Goal: Task Accomplishment & Management: Use online tool/utility

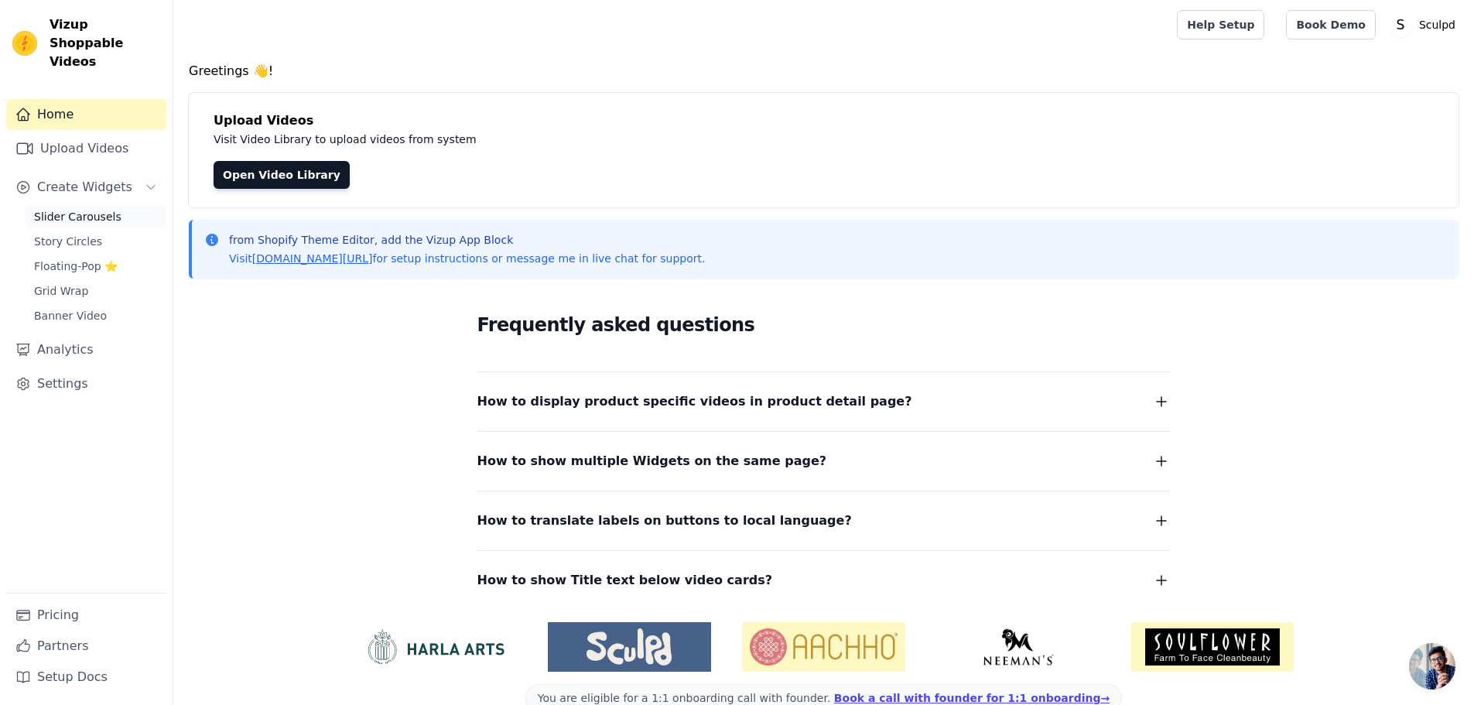
click at [59, 209] on span "Slider Carousels" at bounding box center [77, 216] width 87 height 15
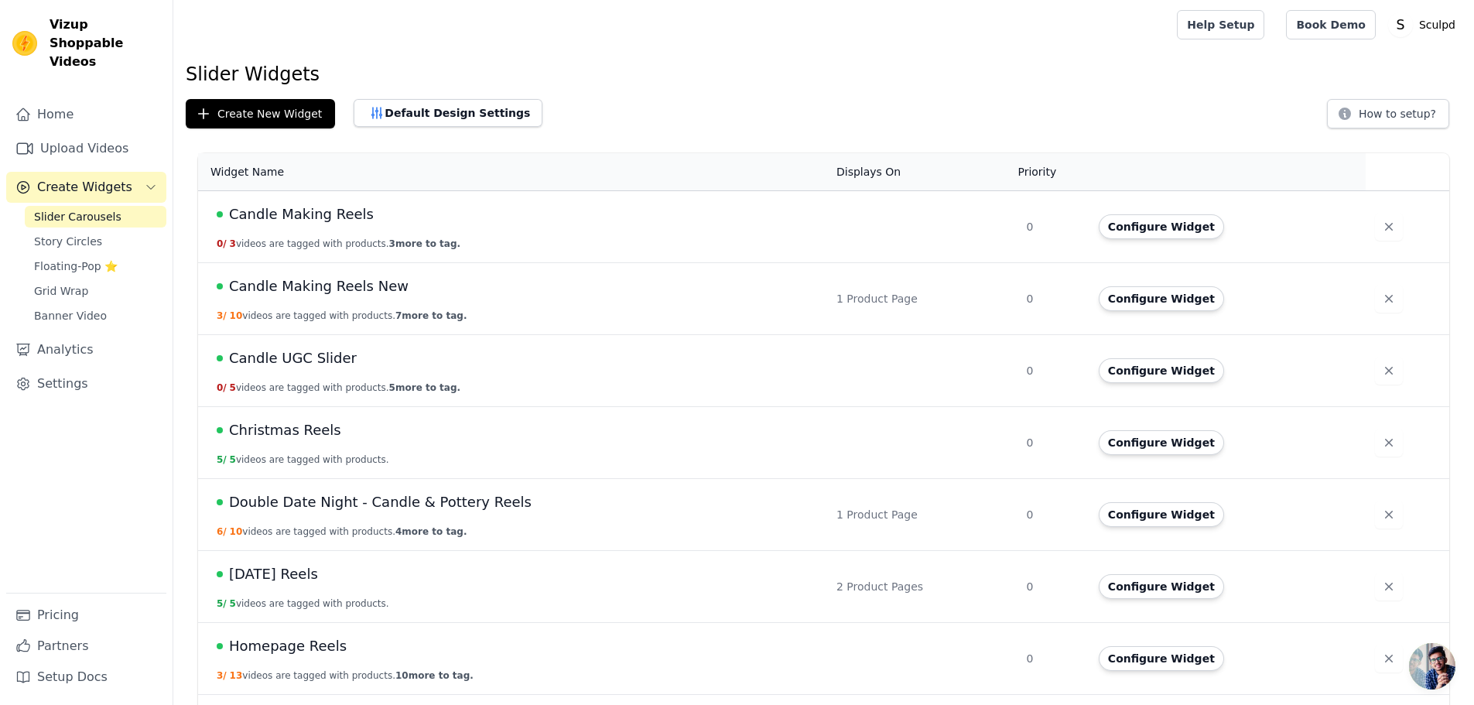
click at [317, 512] on span "Double Date Night - Candle & Pottery Reels" at bounding box center [380, 502] width 303 height 22
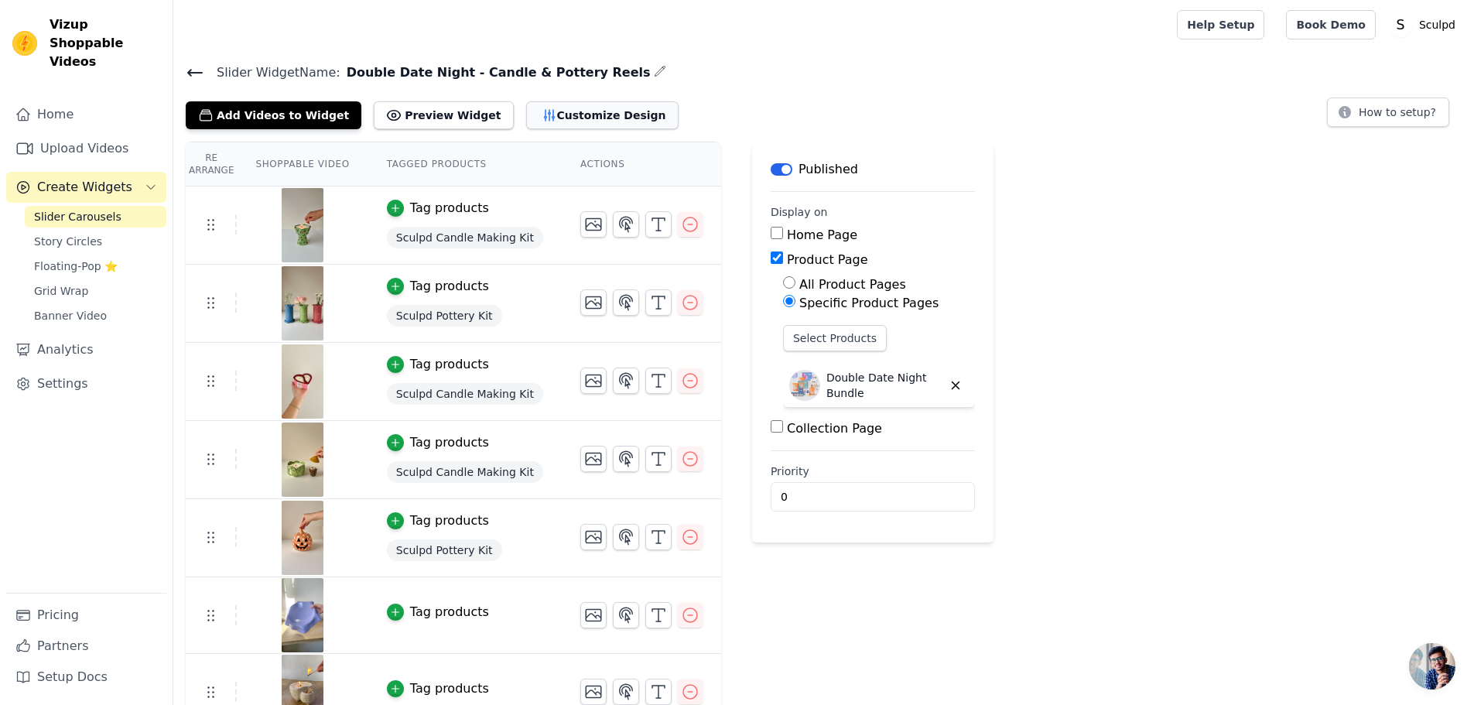
click at [570, 109] on button "Customize Design" at bounding box center [602, 115] width 152 height 28
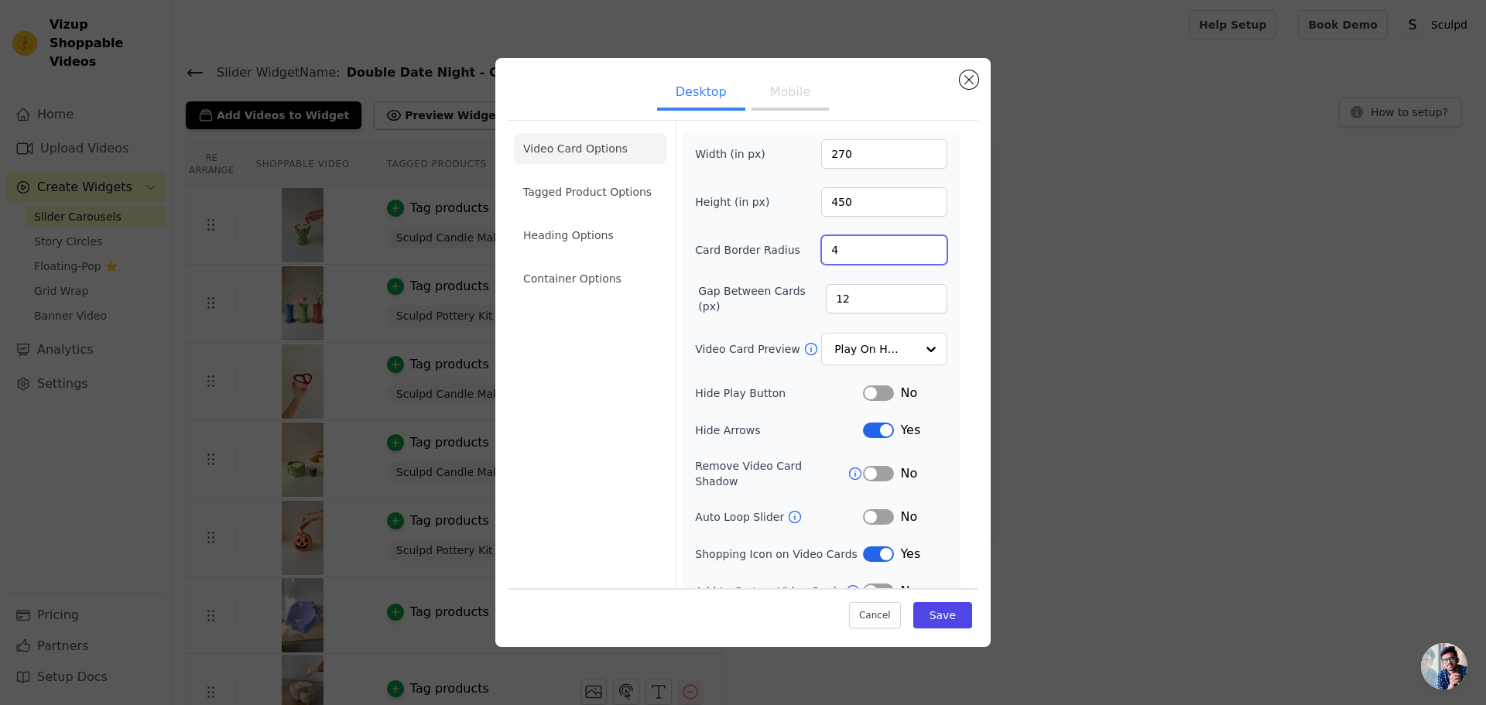
drag, startPoint x: 834, startPoint y: 248, endPoint x: 817, endPoint y: 249, distance: 17.1
click at [821, 249] on input "4" at bounding box center [884, 249] width 126 height 29
type input "20"
click at [892, 338] on input "Video Card Preview" at bounding box center [875, 349] width 80 height 31
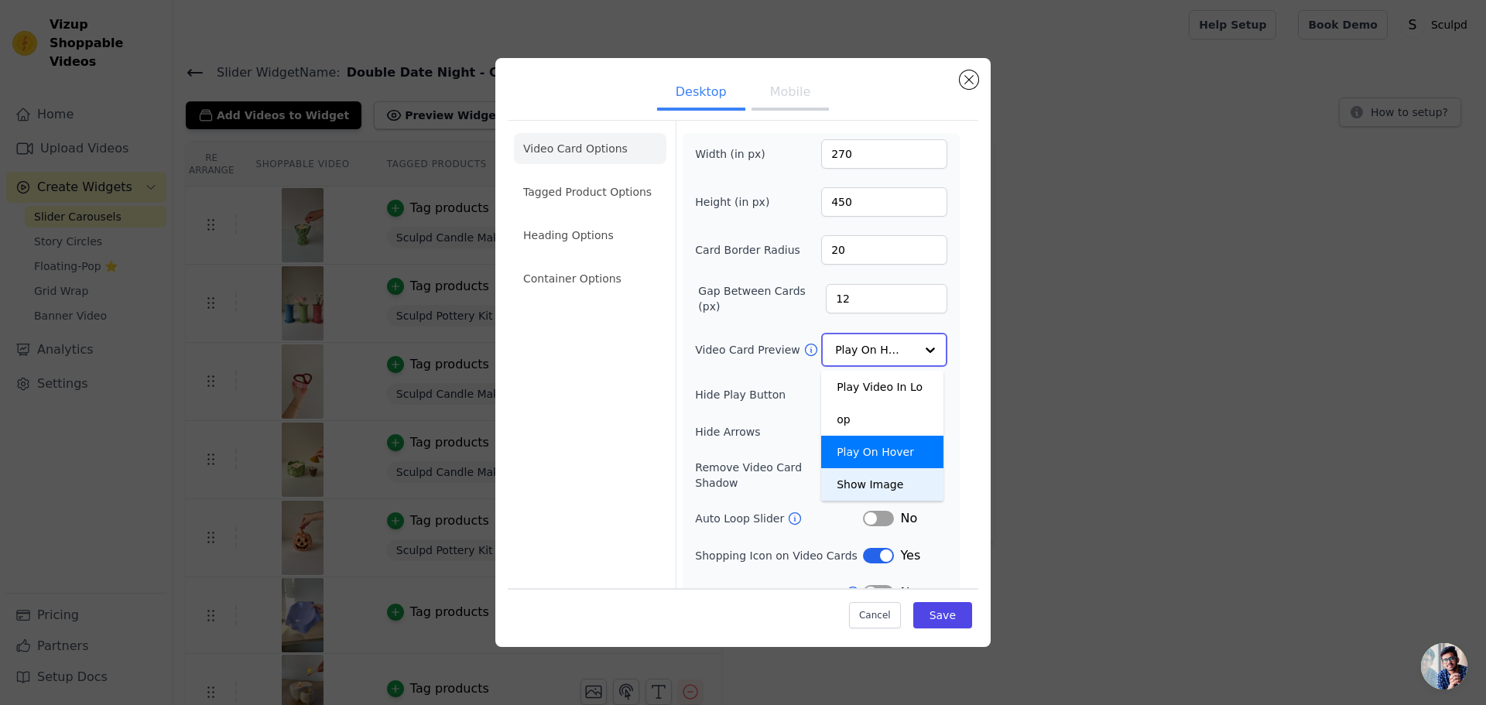
click at [870, 468] on div "Show Image" at bounding box center [882, 484] width 122 height 33
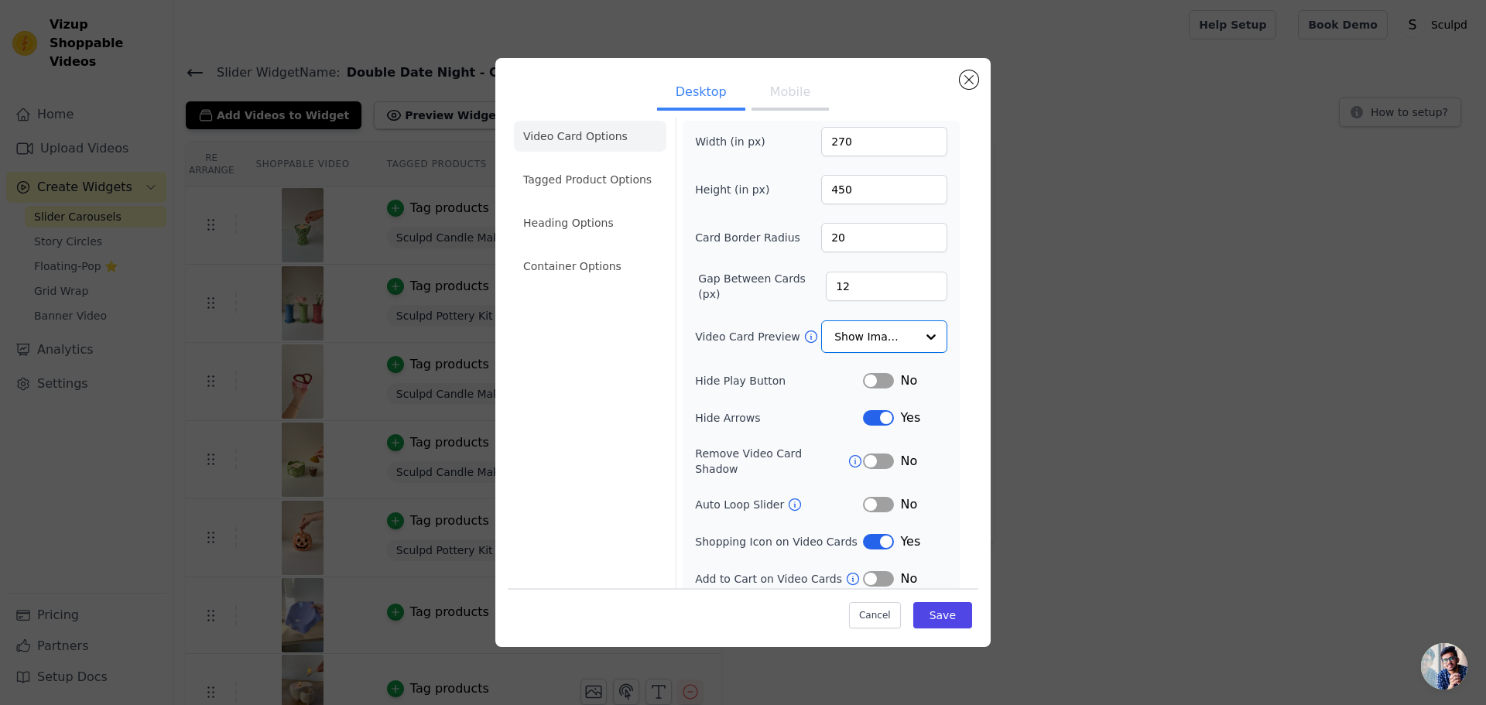
click at [871, 420] on button "Label" at bounding box center [878, 417] width 31 height 15
click at [943, 622] on button "Save" at bounding box center [942, 615] width 59 height 26
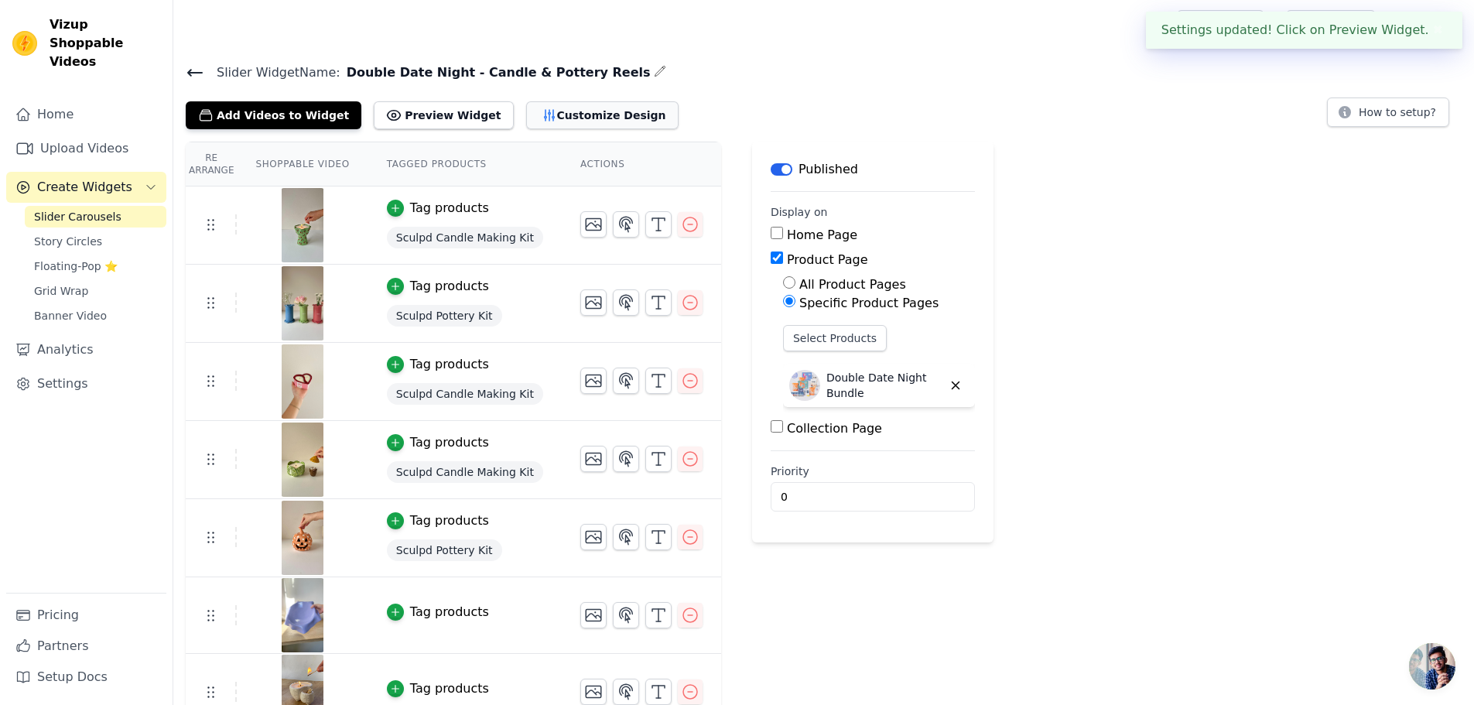
click at [562, 115] on button "Customize Design" at bounding box center [602, 115] width 152 height 28
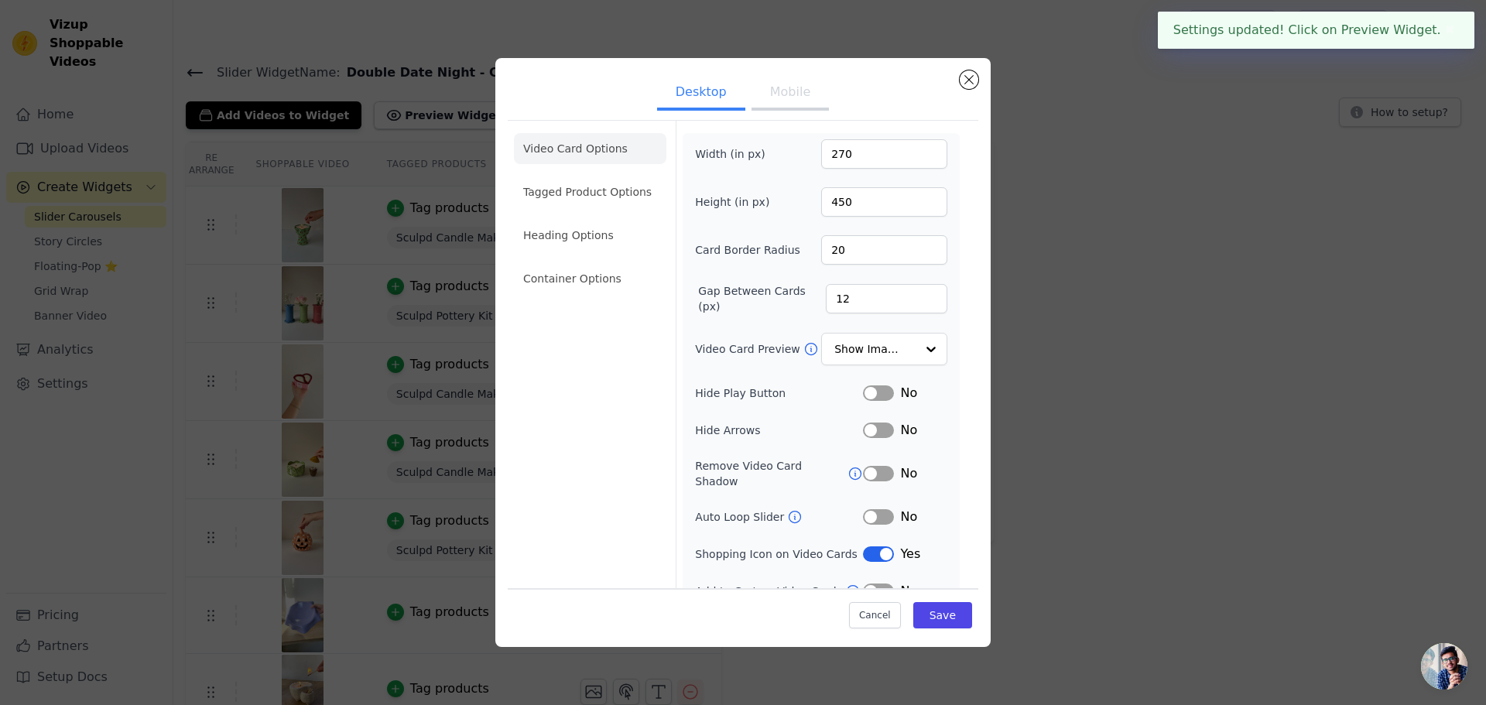
click at [788, 90] on button "Mobile" at bounding box center [789, 94] width 77 height 34
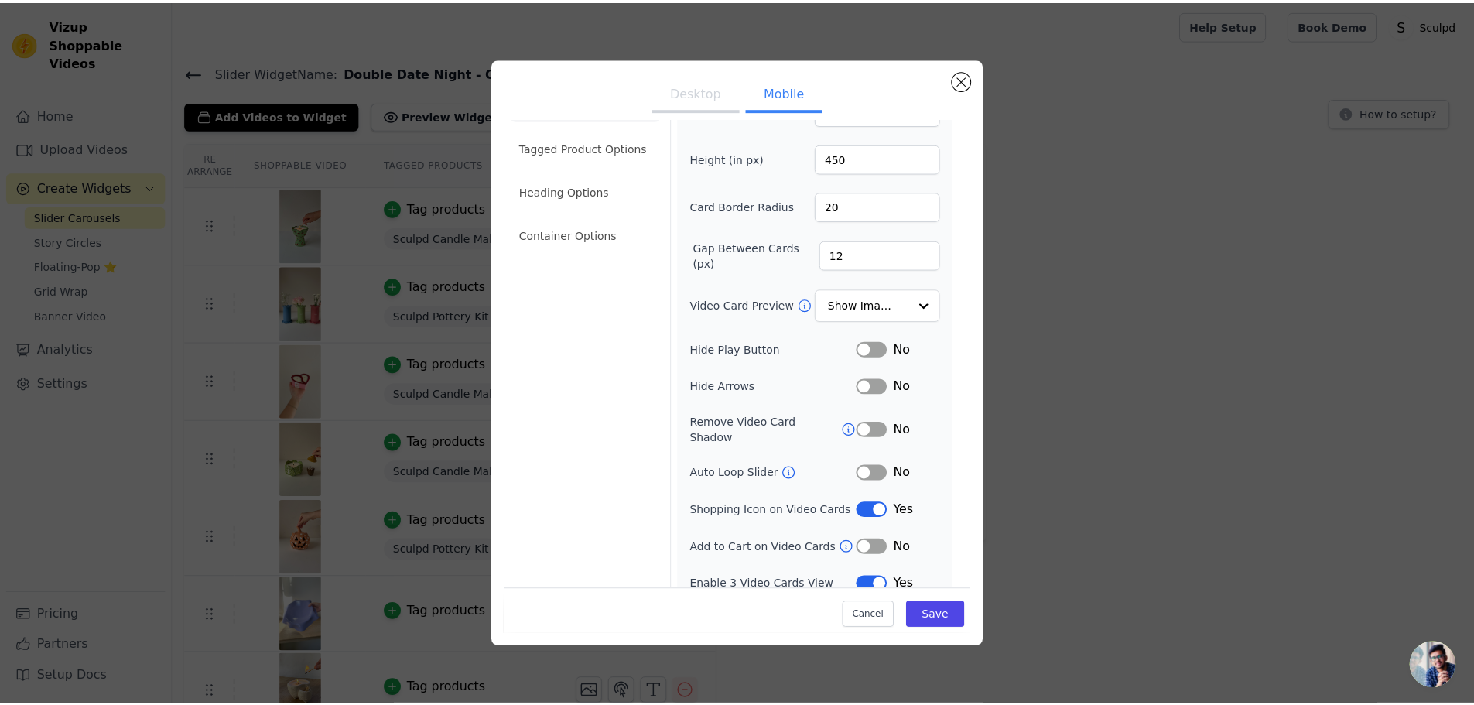
scroll to position [48, 0]
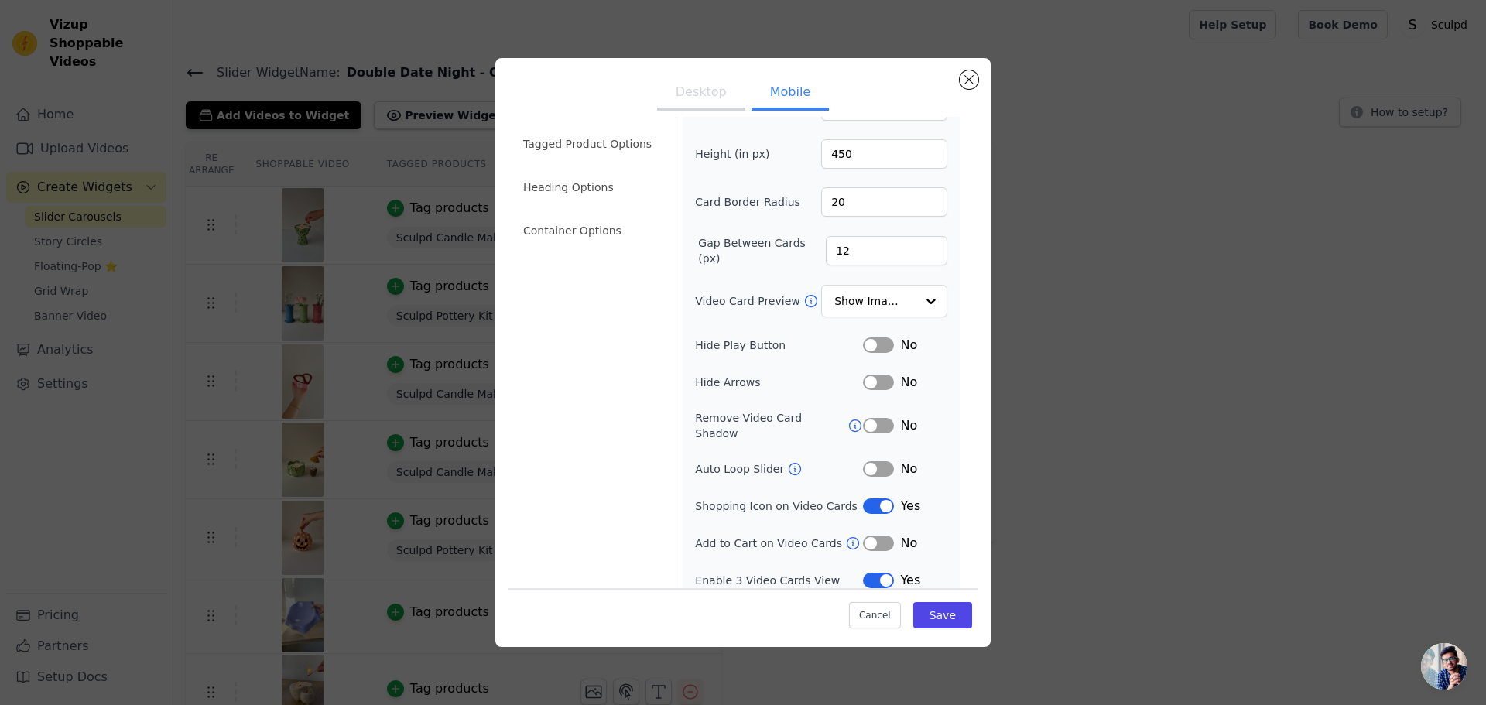
click at [867, 375] on button "Label" at bounding box center [878, 382] width 31 height 15
click at [877, 388] on button "Label" at bounding box center [878, 382] width 31 height 15
click at [954, 618] on button "Save" at bounding box center [942, 615] width 59 height 26
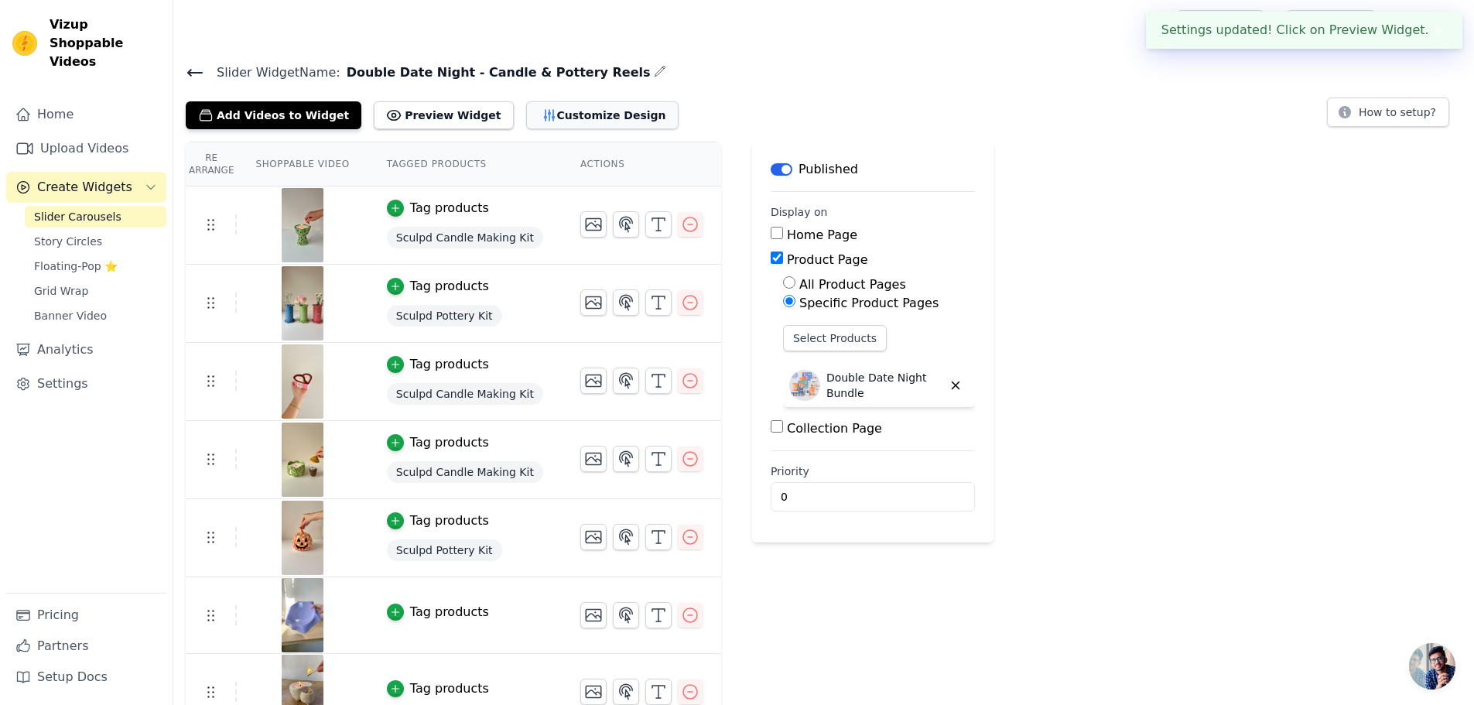
click at [563, 116] on button "Customize Design" at bounding box center [602, 115] width 152 height 28
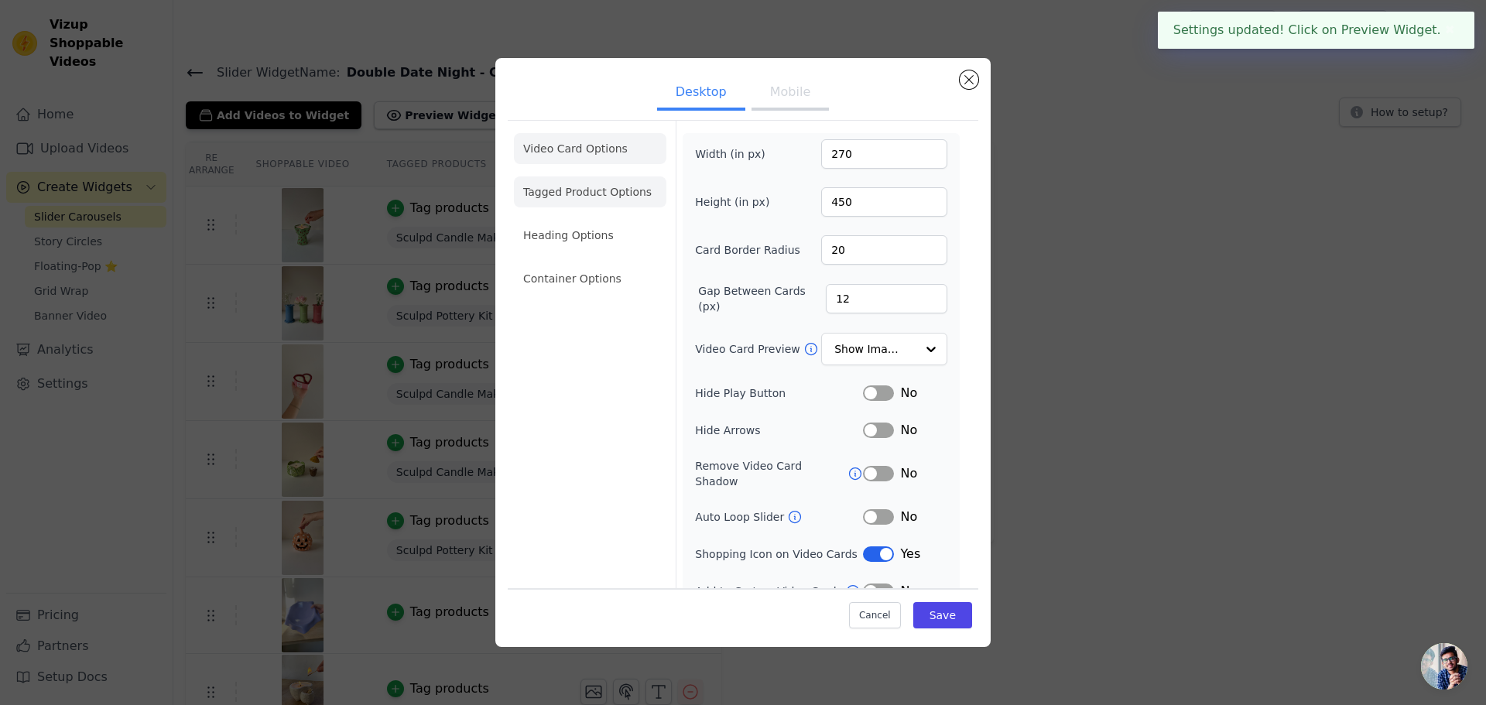
click at [585, 263] on li "Tagged Product Options" at bounding box center [590, 278] width 152 height 31
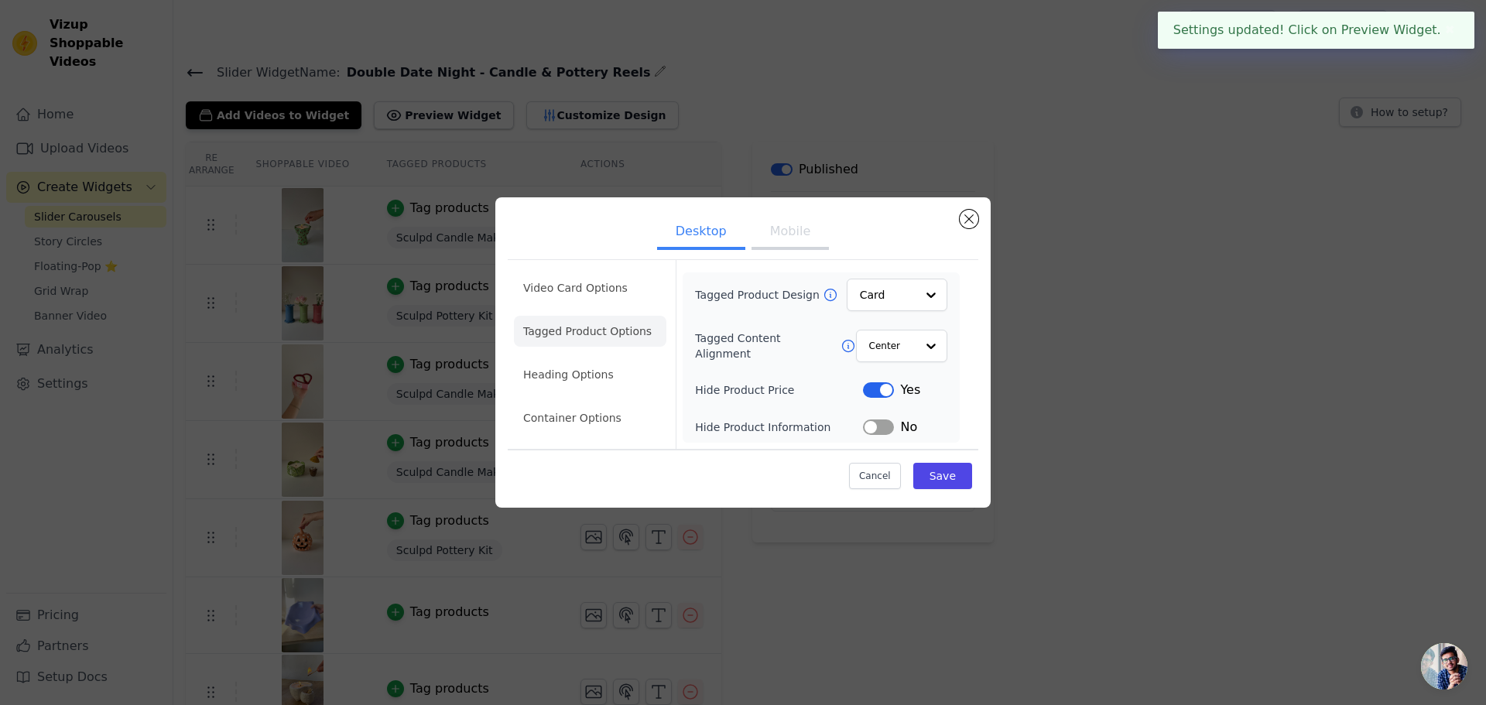
click at [874, 428] on button "Label" at bounding box center [878, 426] width 31 height 15
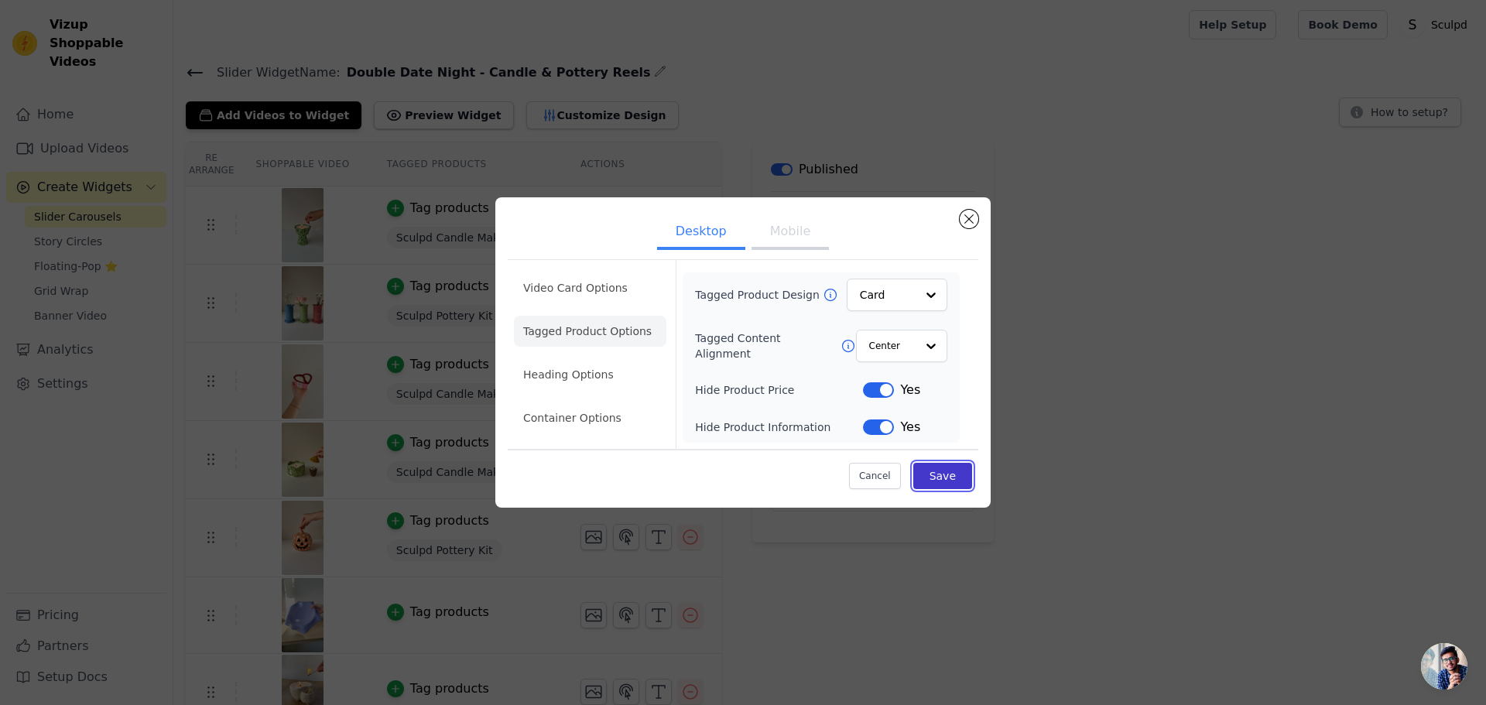
click at [943, 474] on button "Save" at bounding box center [942, 476] width 59 height 26
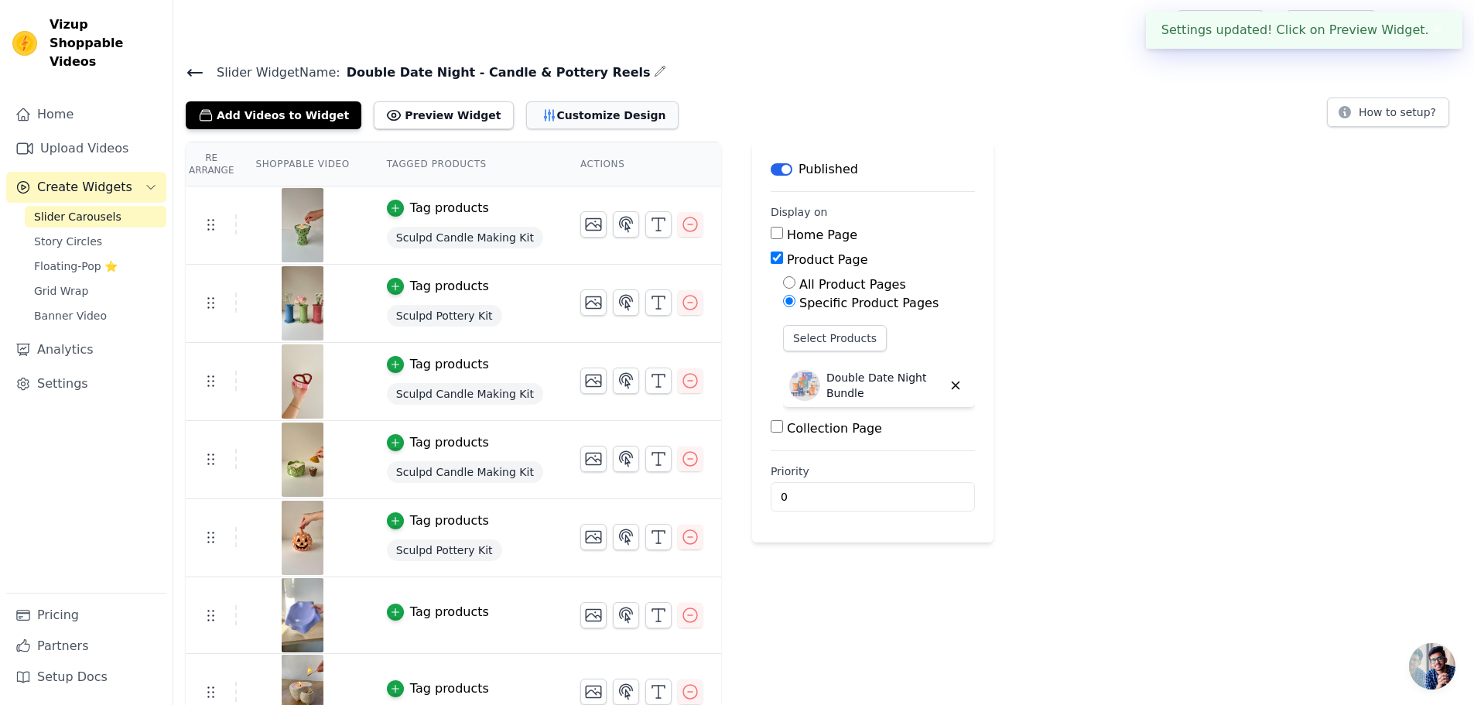
click at [568, 121] on button "Customize Design" at bounding box center [602, 115] width 152 height 28
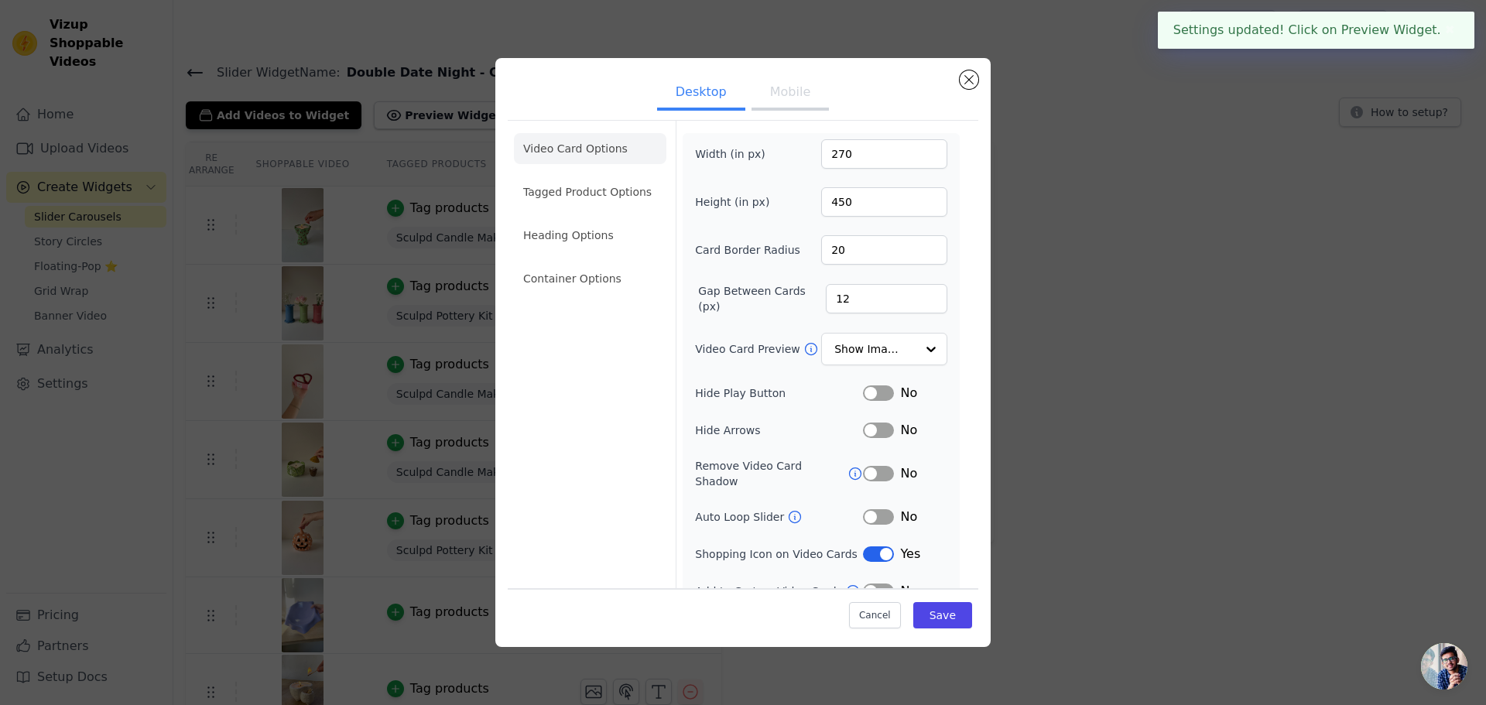
click at [566, 263] on li "Tagged Product Options" at bounding box center [590, 278] width 152 height 31
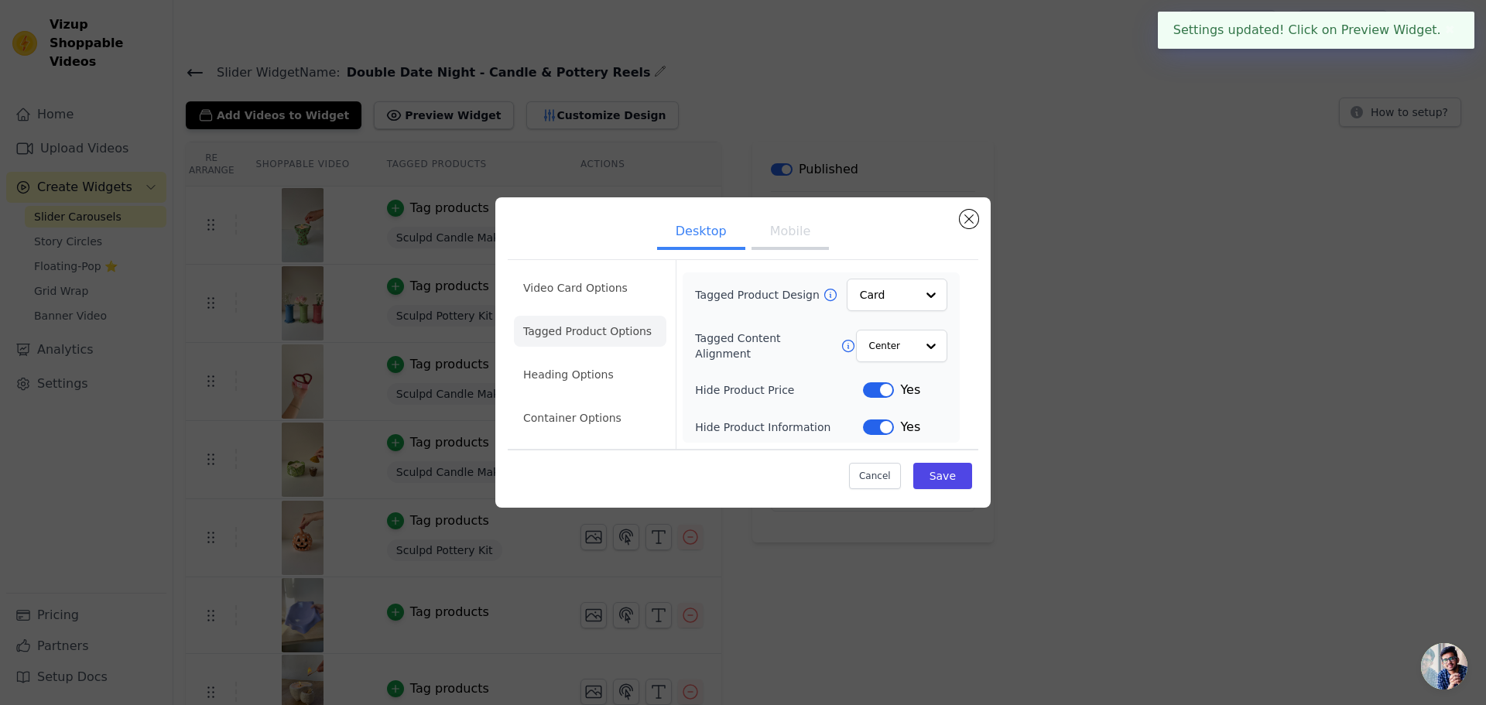
click at [785, 229] on button "Mobile" at bounding box center [789, 233] width 77 height 34
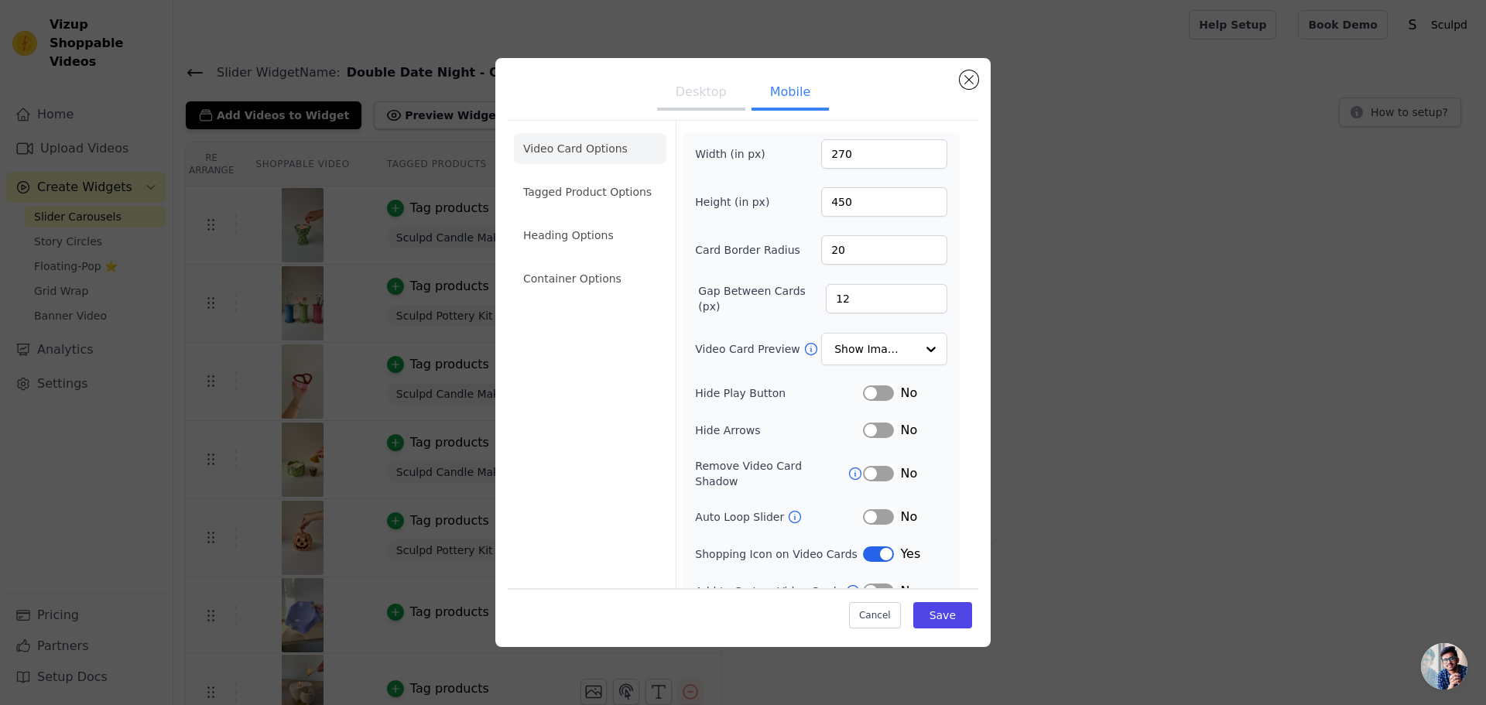
click at [564, 263] on li "Tagged Product Options" at bounding box center [590, 278] width 152 height 31
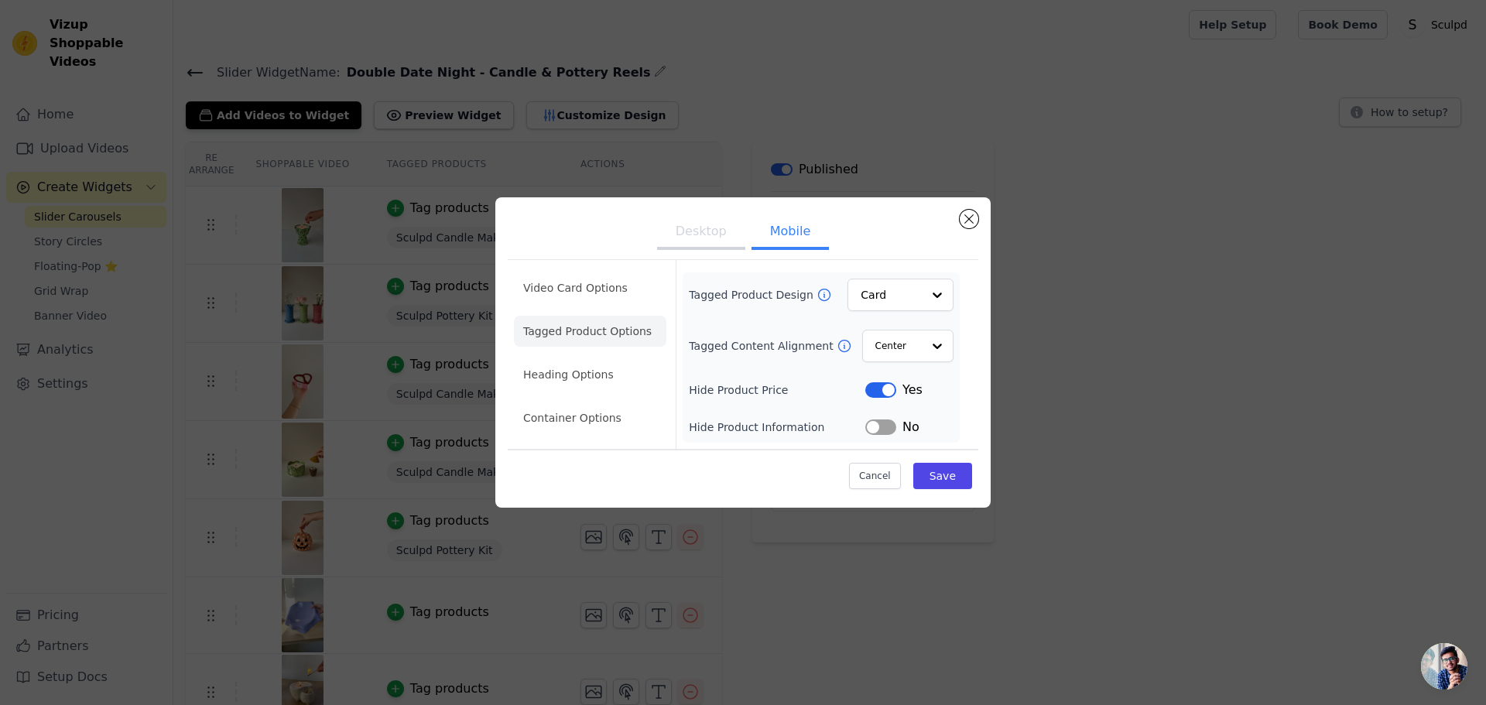
click at [876, 432] on button "Label" at bounding box center [880, 426] width 31 height 15
click at [945, 471] on button "Save" at bounding box center [942, 476] width 59 height 26
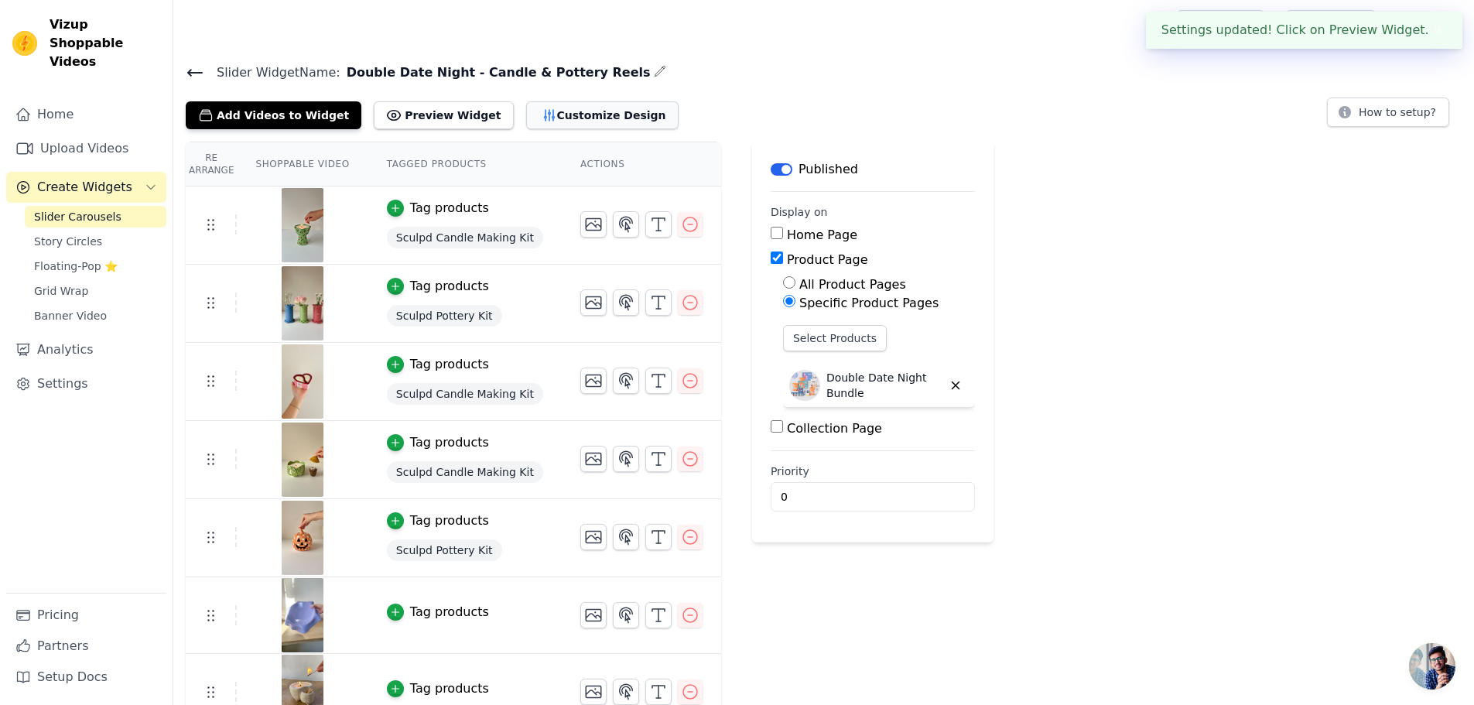
click at [542, 114] on button "Customize Design" at bounding box center [602, 115] width 152 height 28
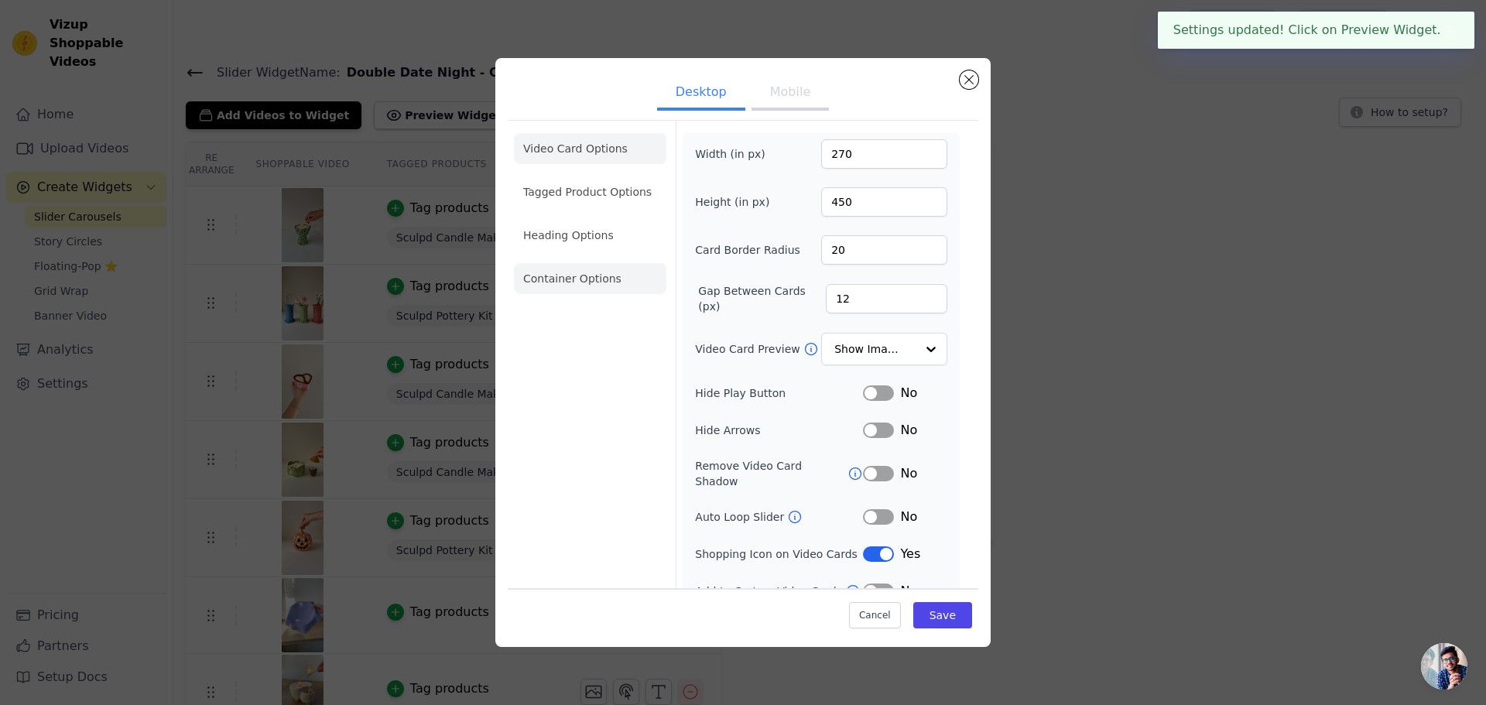
click at [556, 278] on li "Container Options" at bounding box center [590, 278] width 152 height 31
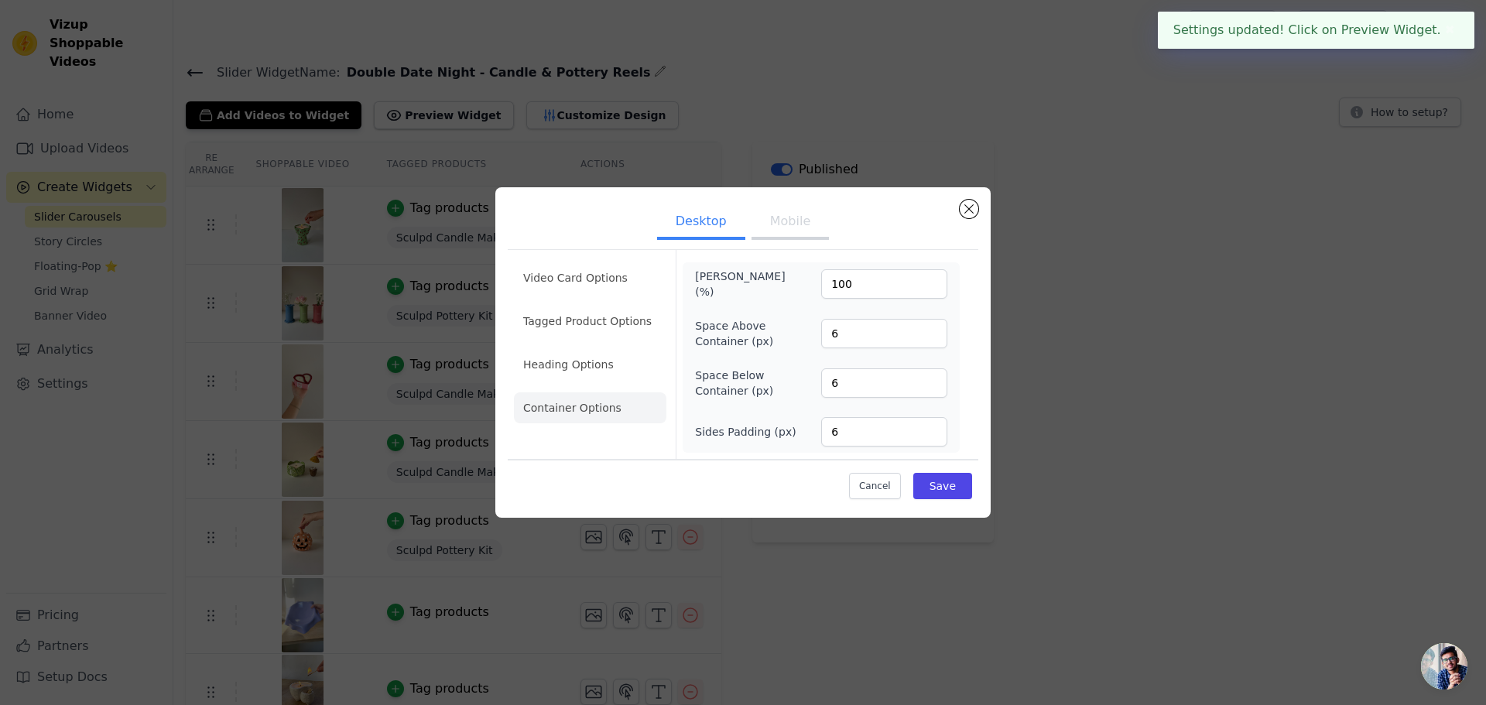
click at [789, 224] on button "Mobile" at bounding box center [789, 223] width 77 height 34
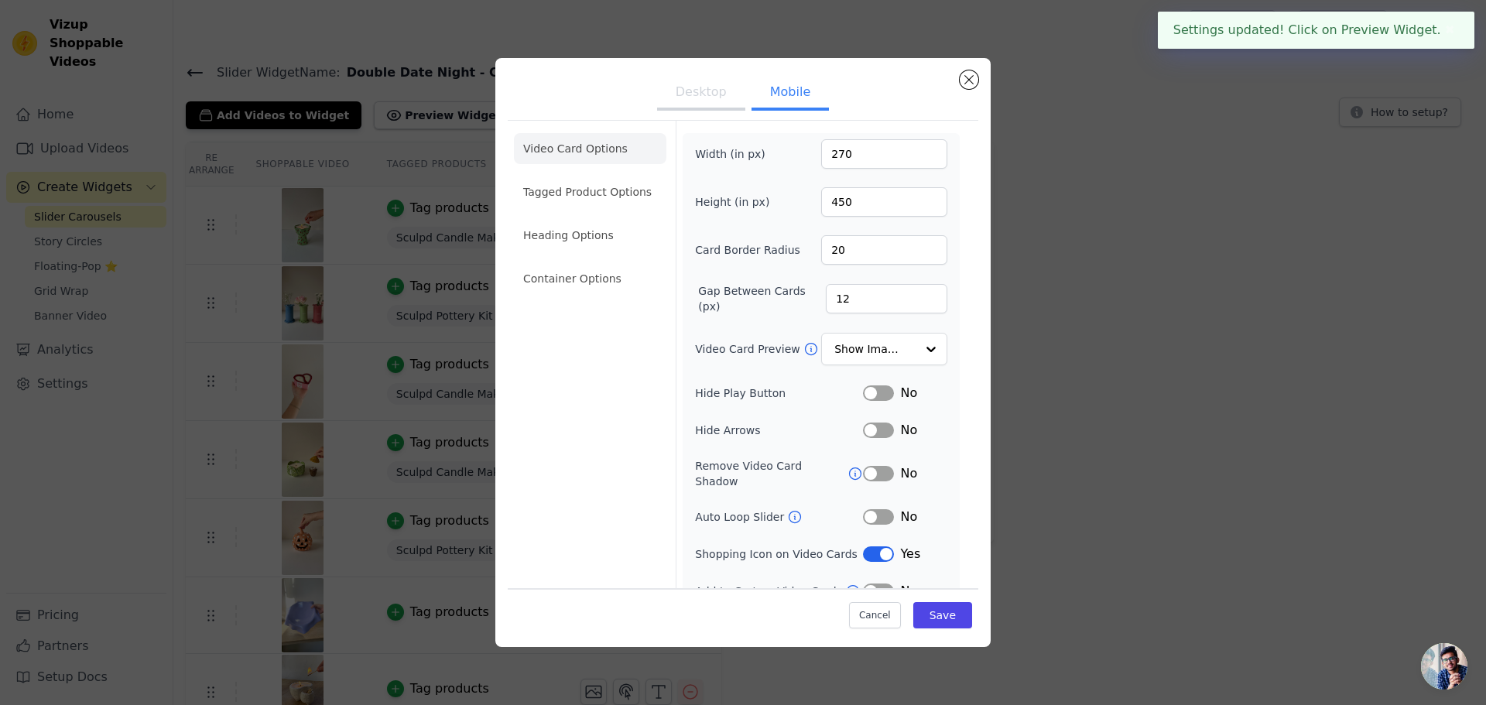
click at [601, 275] on li "Container Options" at bounding box center [590, 278] width 152 height 31
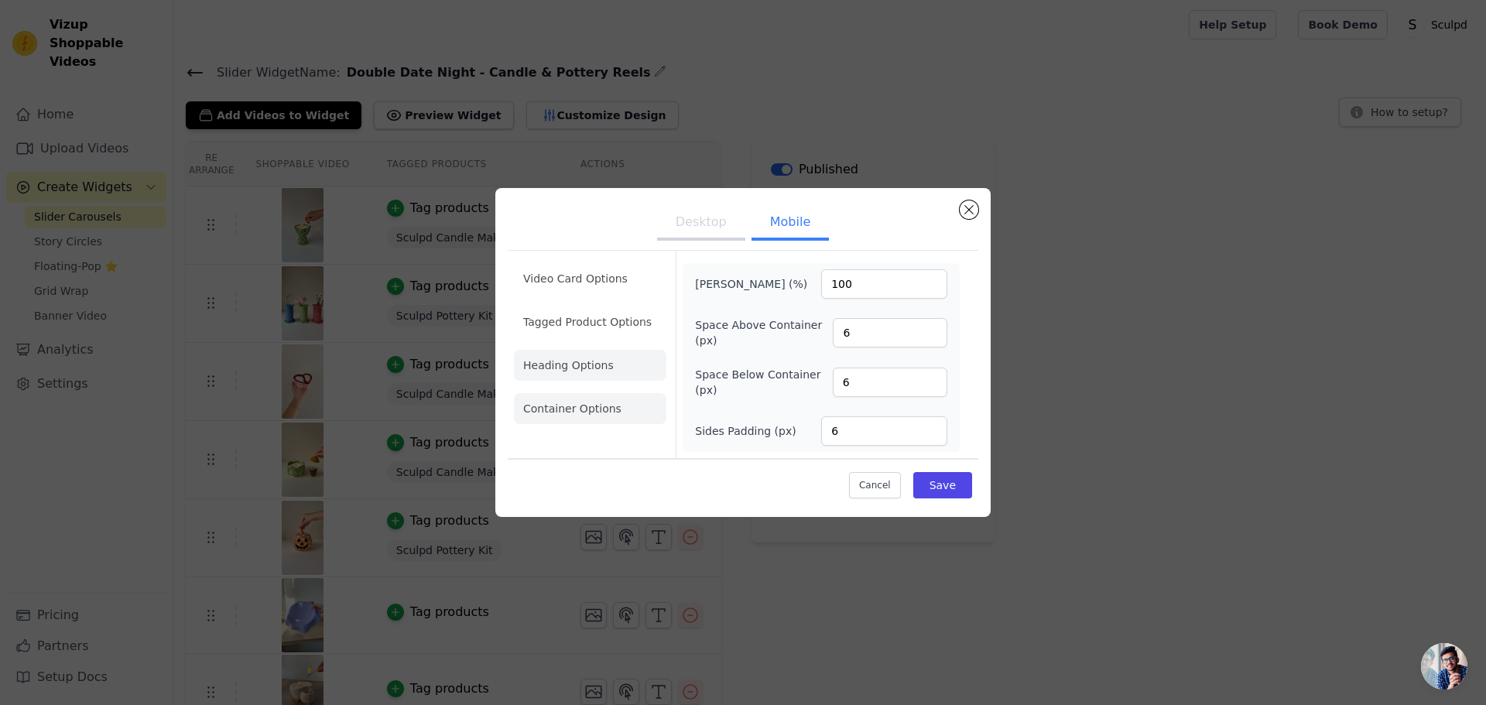
click at [572, 361] on li "Heading Options" at bounding box center [590, 365] width 152 height 31
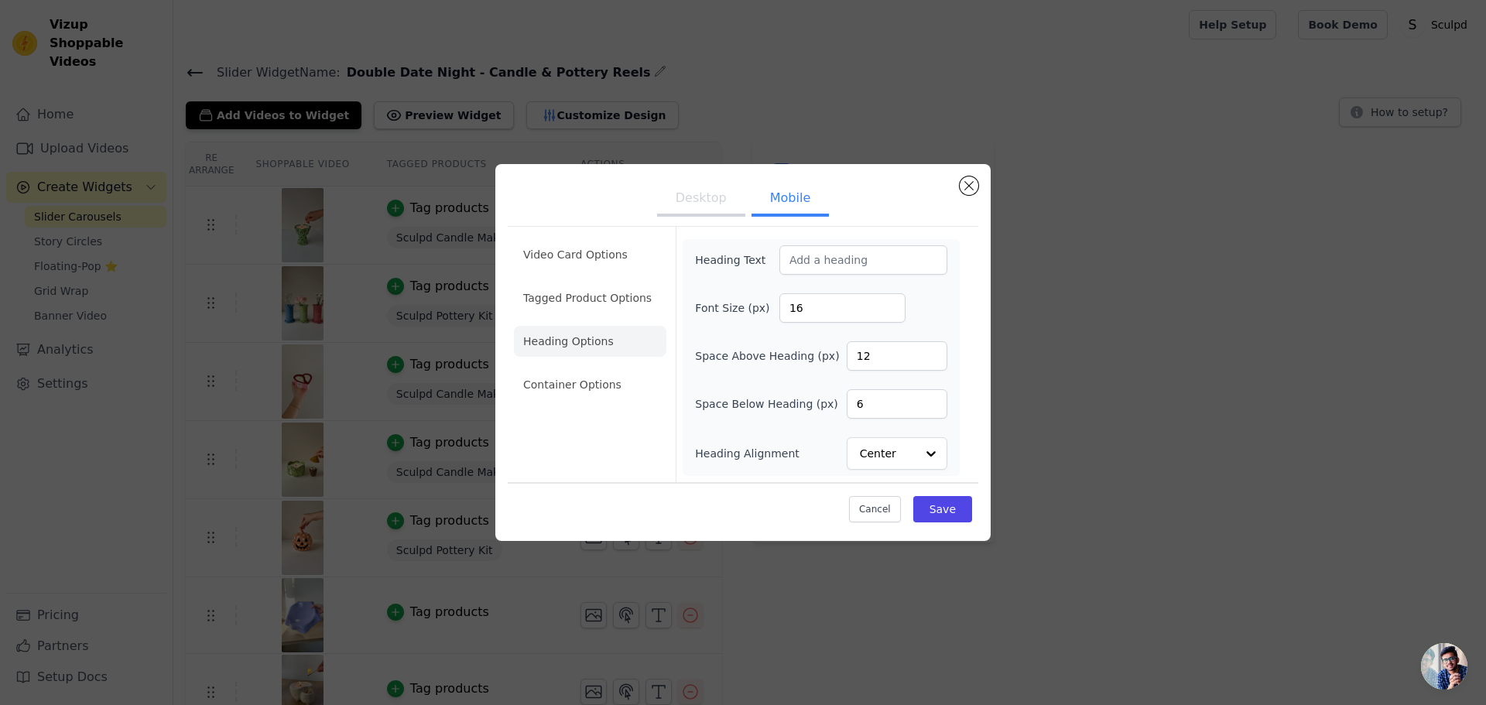
click at [700, 212] on button "Desktop" at bounding box center [701, 200] width 88 height 34
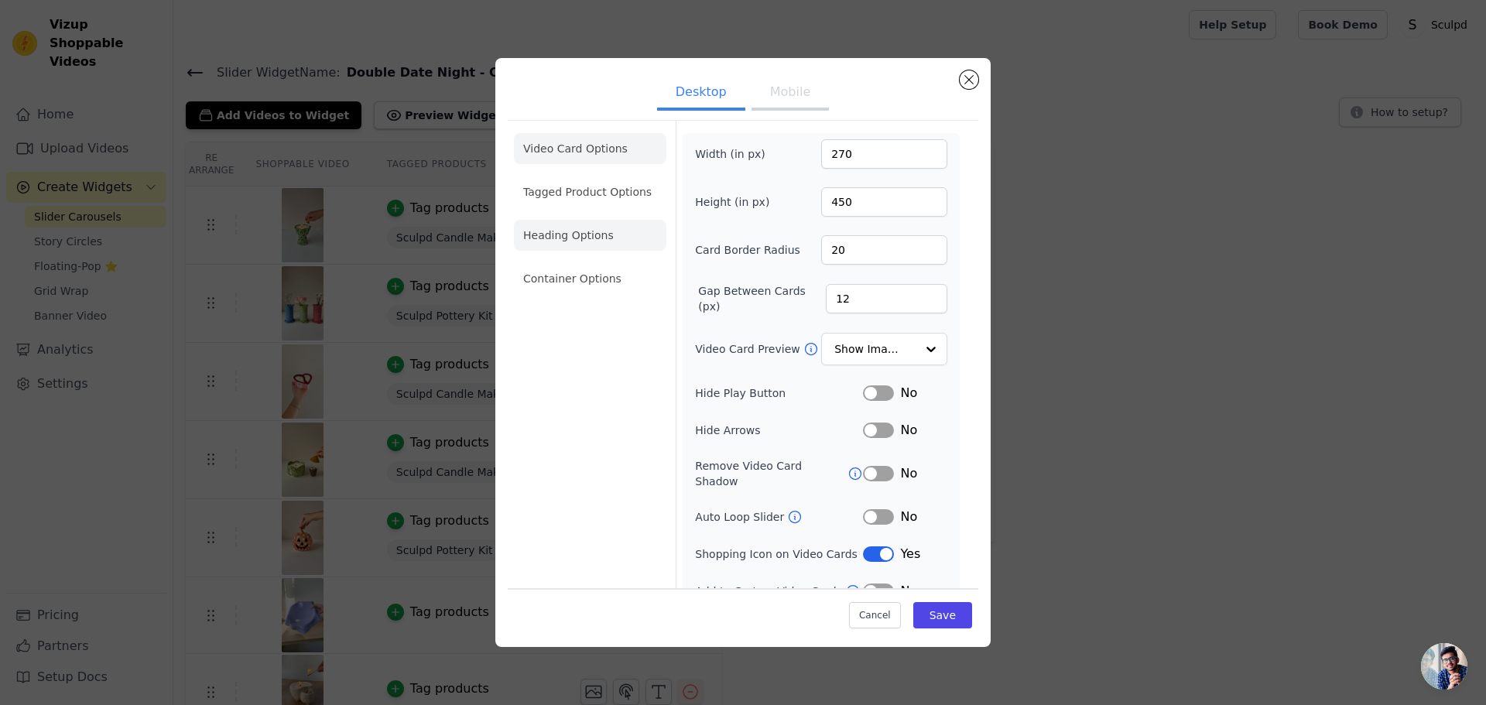
click at [570, 237] on li "Heading Options" at bounding box center [590, 235] width 152 height 31
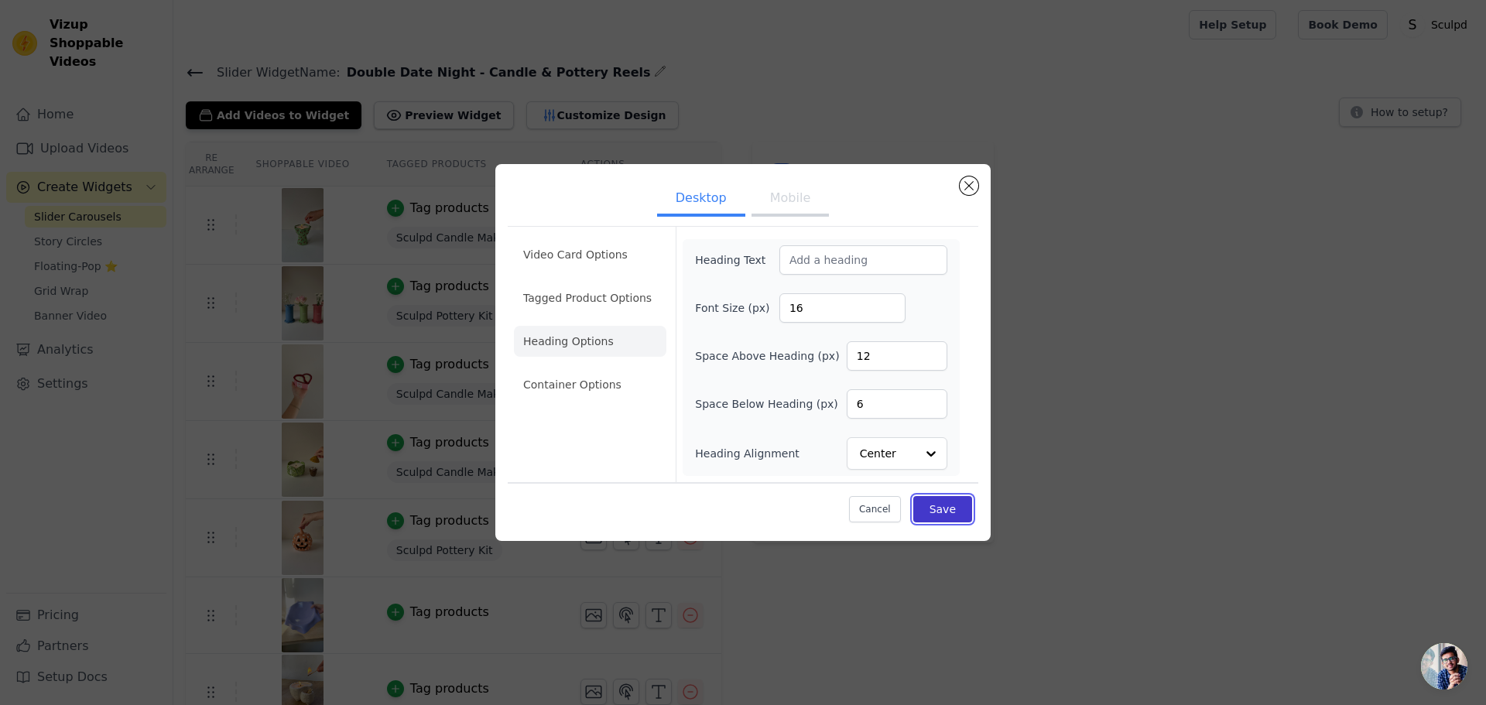
click at [941, 505] on button "Save" at bounding box center [942, 509] width 59 height 26
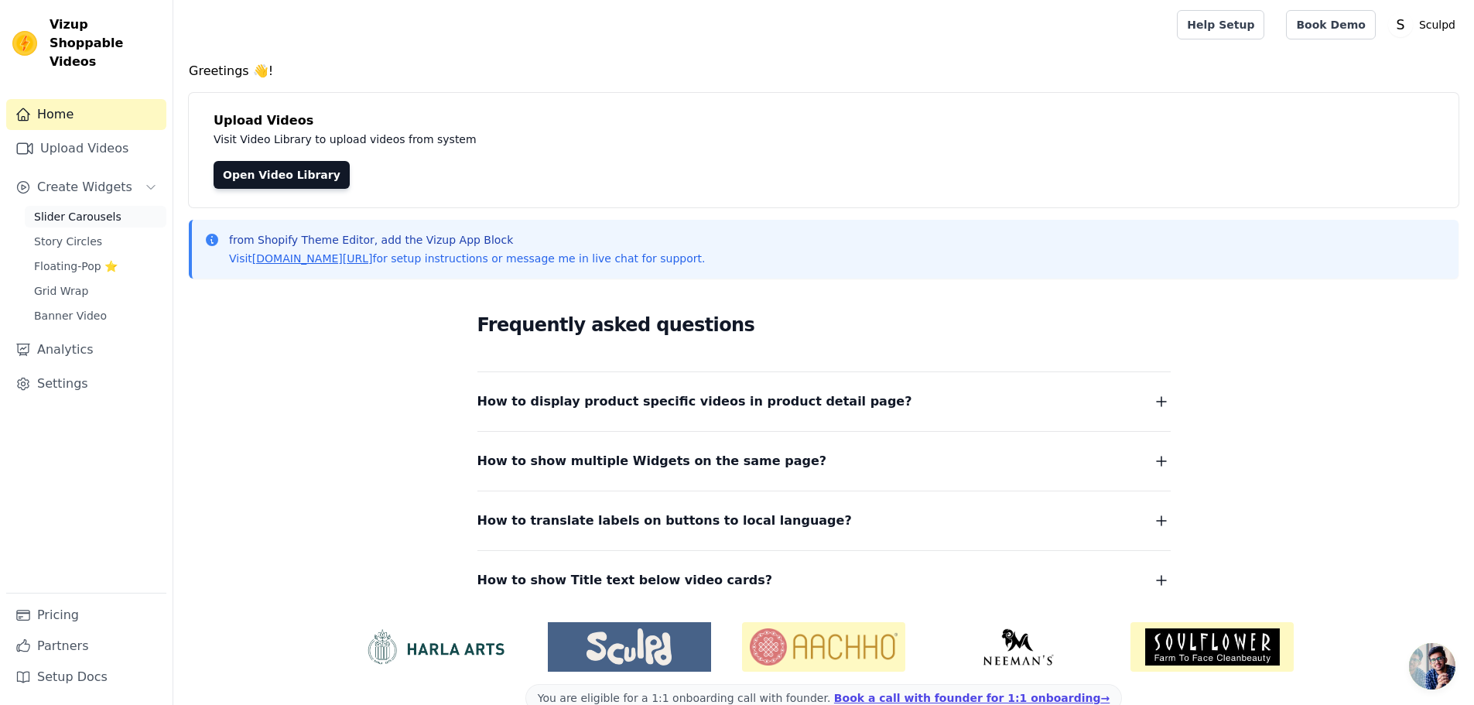
click at [53, 209] on span "Slider Carousels" at bounding box center [77, 216] width 87 height 15
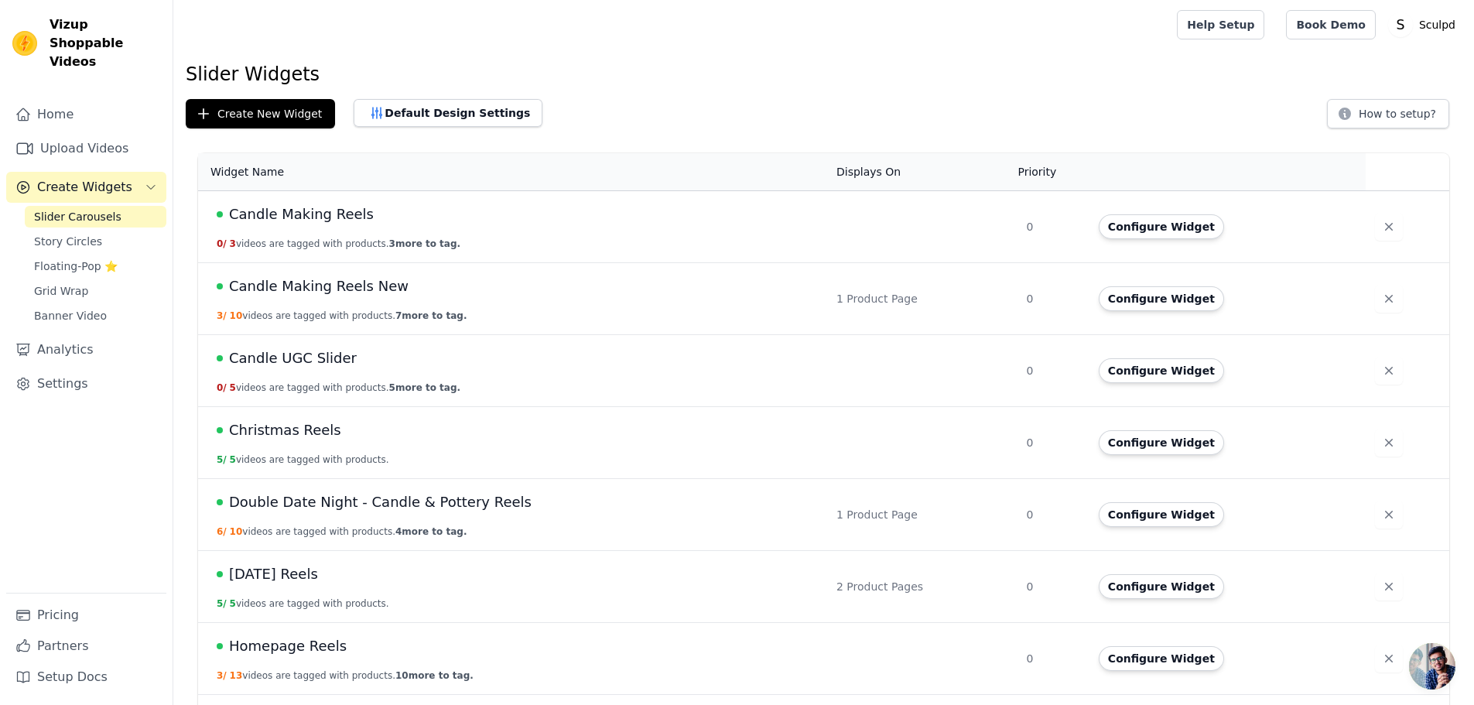
click at [369, 500] on span "Double Date Night - Candle & Pottery Reels" at bounding box center [380, 502] width 303 height 22
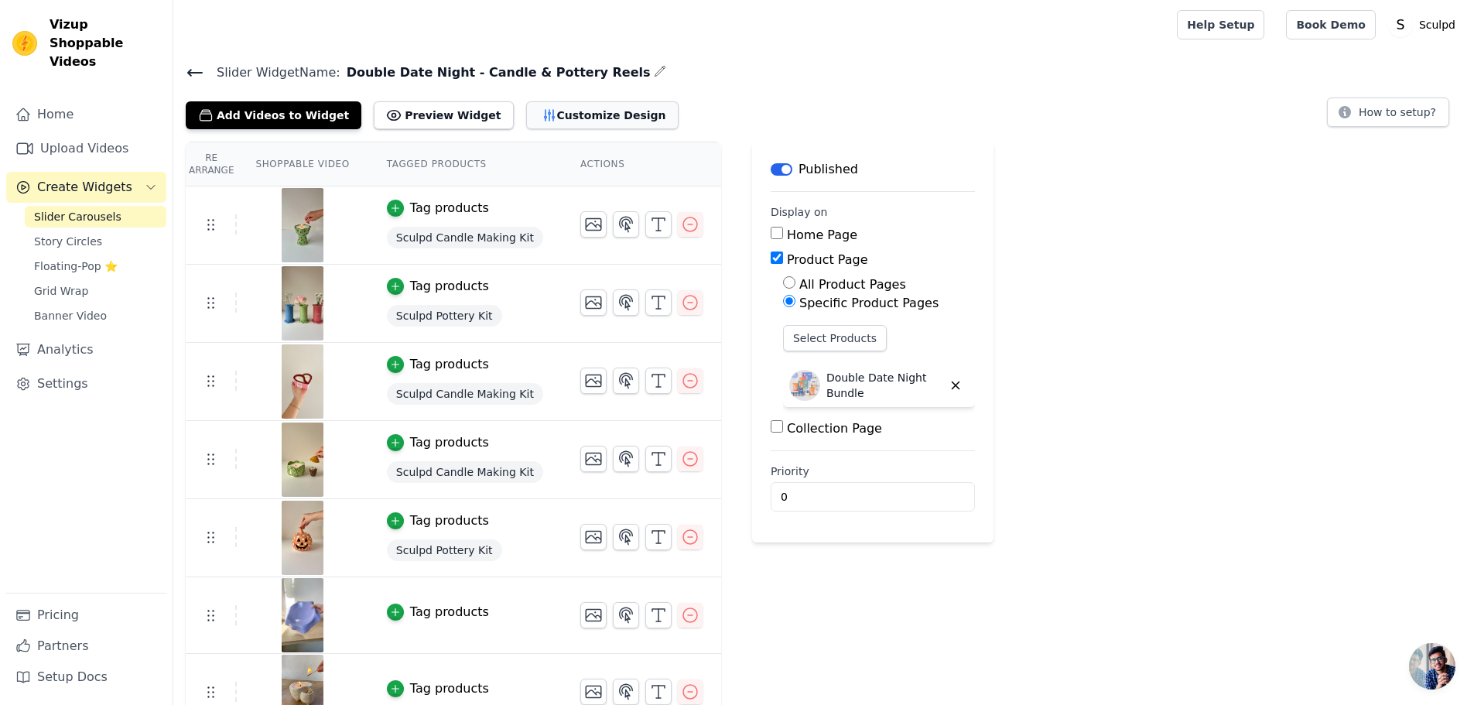
click at [526, 121] on button "Customize Design" at bounding box center [602, 115] width 152 height 28
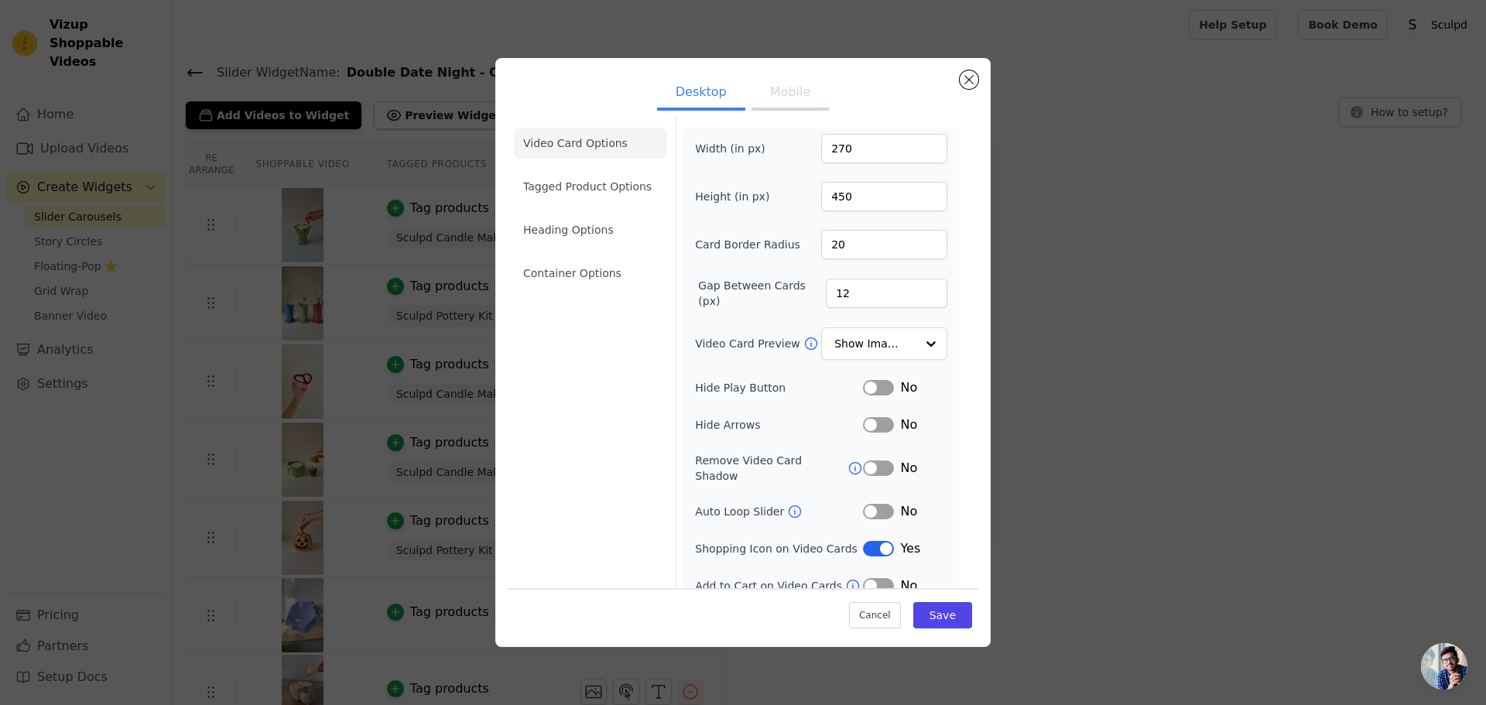
scroll to position [11, 0]
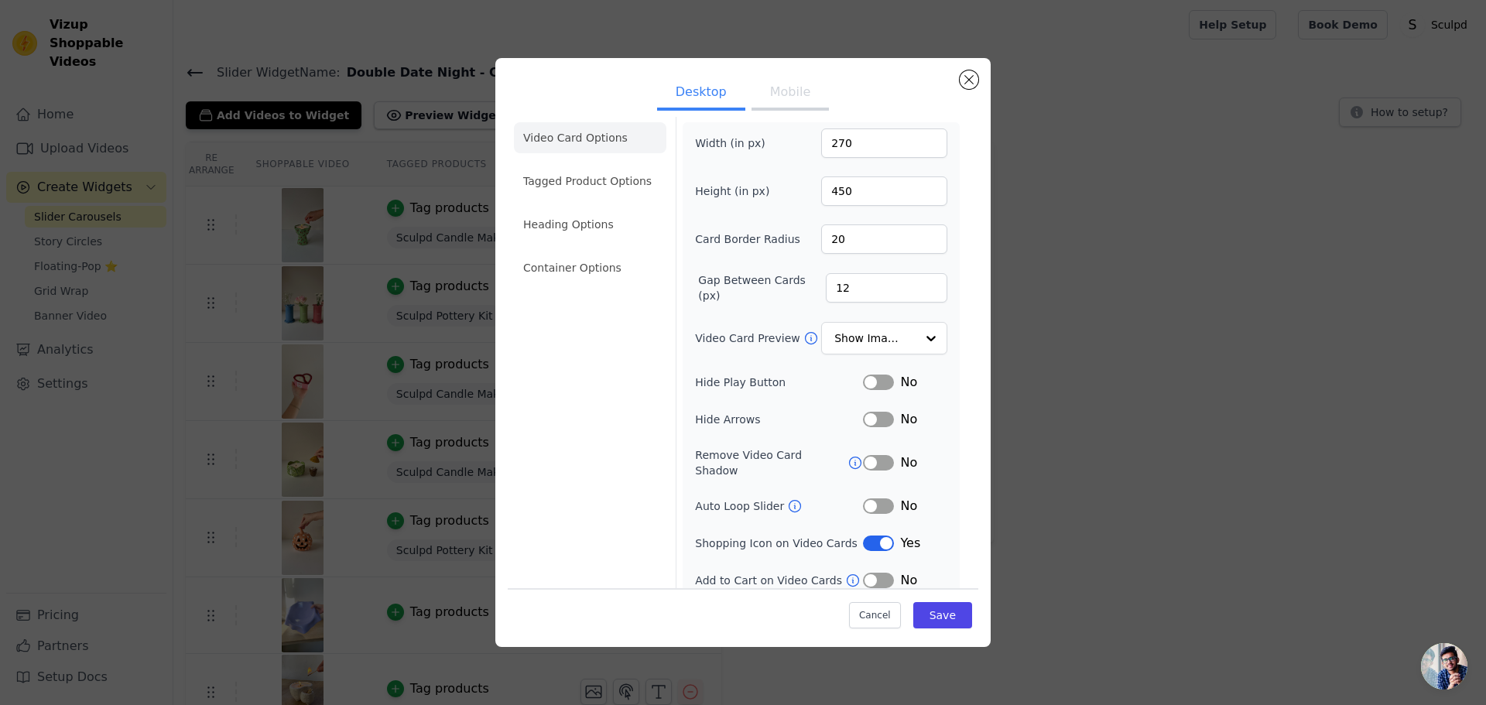
click at [789, 92] on button "Mobile" at bounding box center [789, 94] width 77 height 34
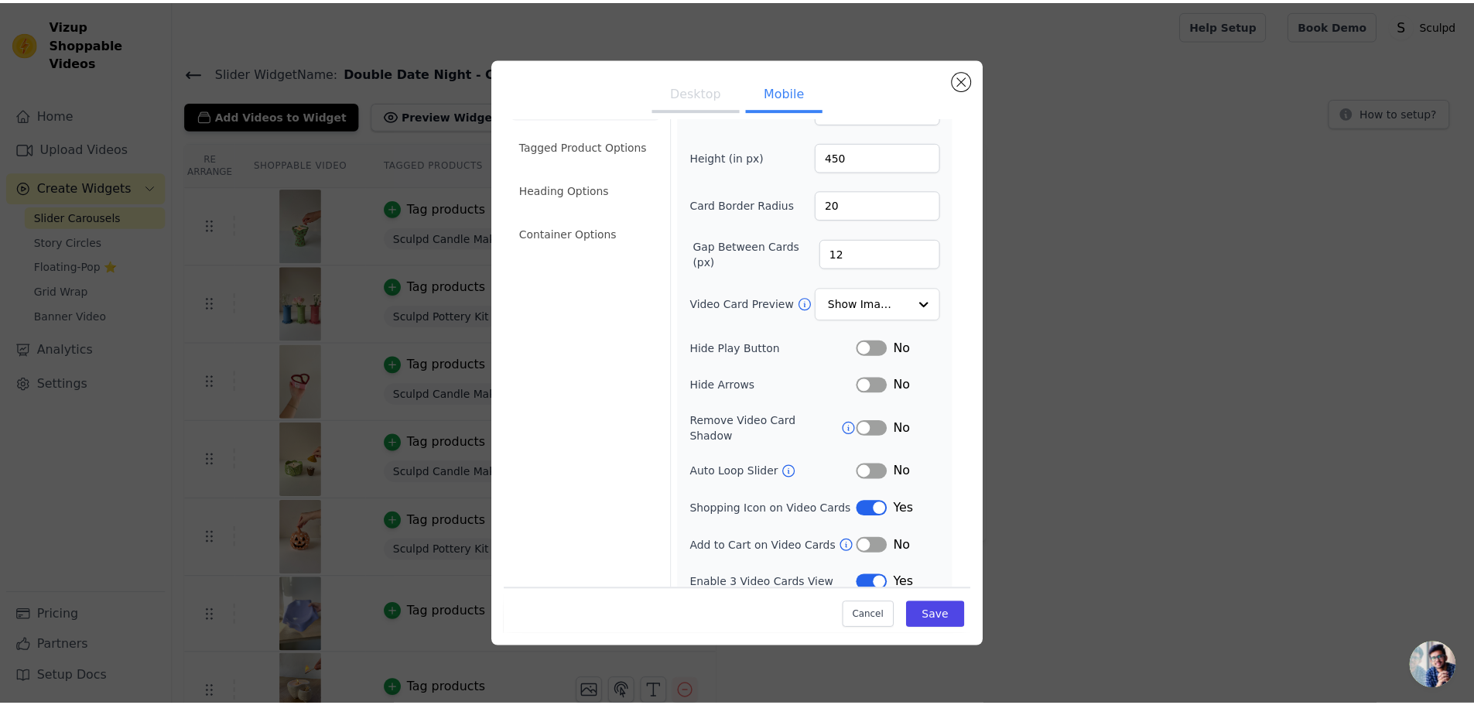
scroll to position [48, 0]
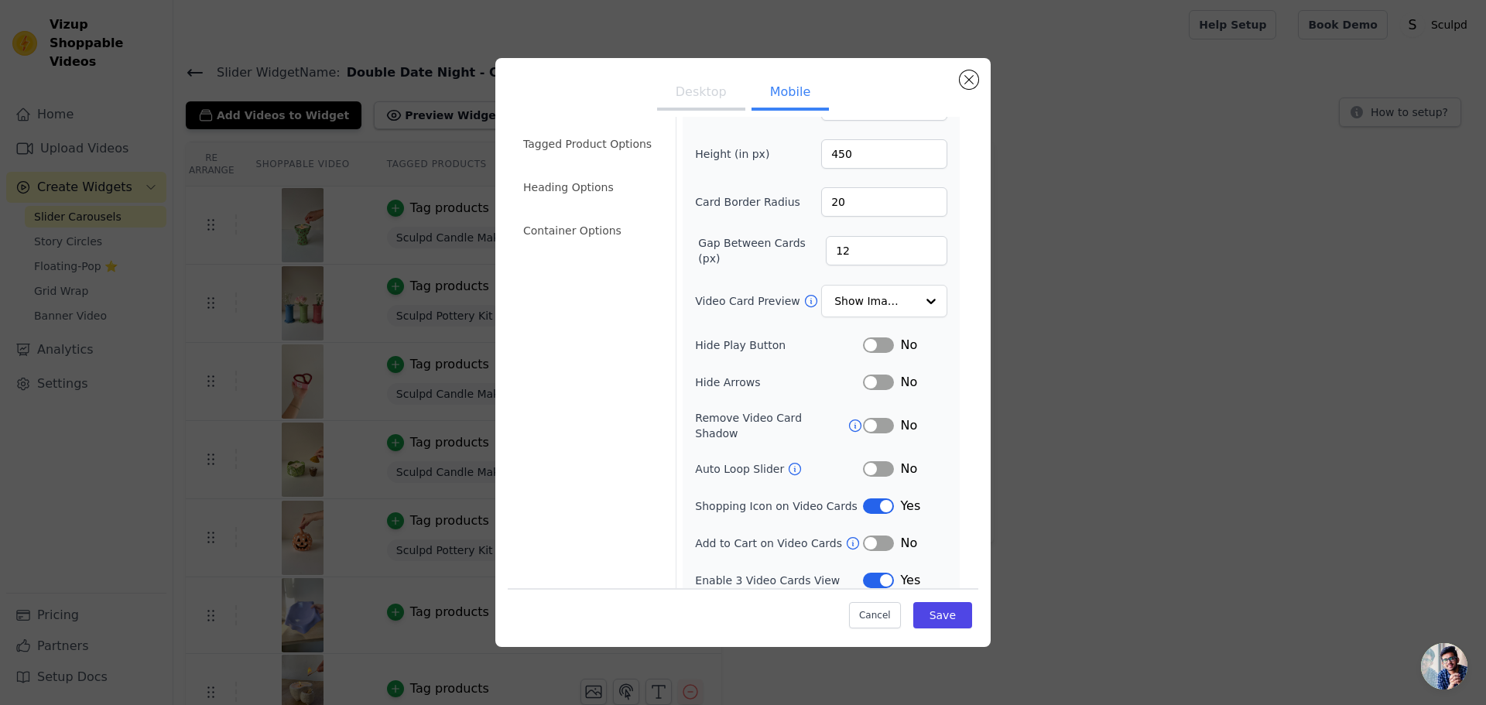
click at [867, 384] on button "Label" at bounding box center [878, 382] width 31 height 15
click at [930, 611] on button "Save" at bounding box center [942, 615] width 59 height 26
